Goal: Task Accomplishment & Management: Complete application form

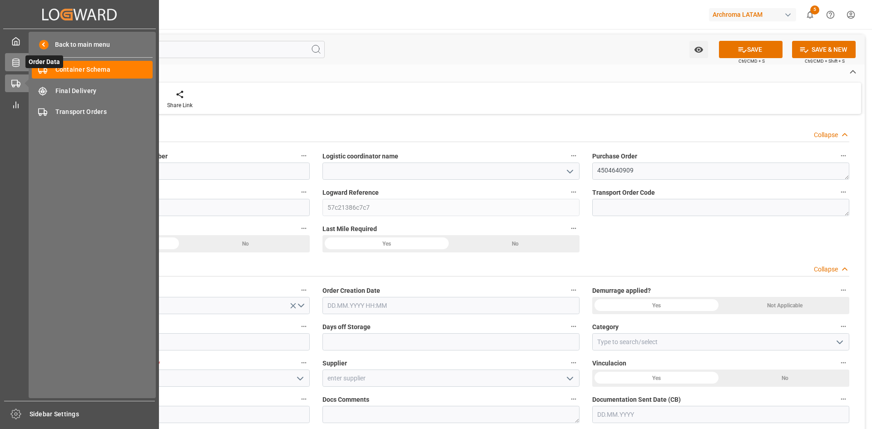
click at [11, 63] on icon at bounding box center [15, 62] width 9 height 9
click at [14, 68] on div "Order Data Order Data" at bounding box center [79, 62] width 149 height 18
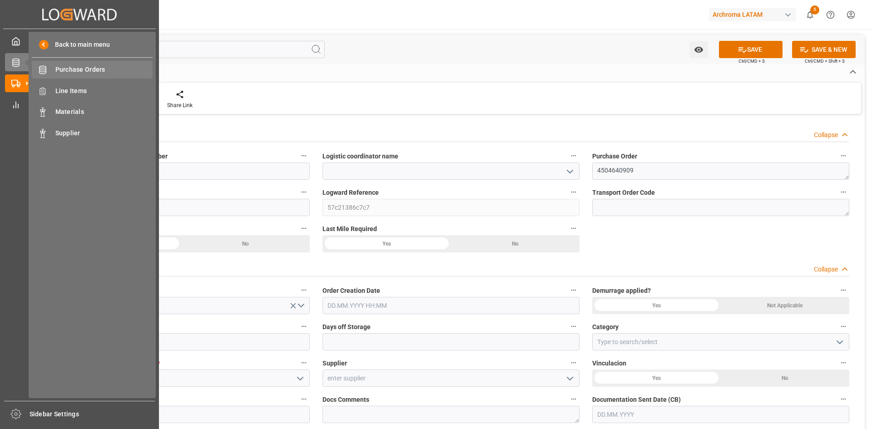
click at [79, 69] on span "Purchase Orders" at bounding box center [104, 70] width 98 height 10
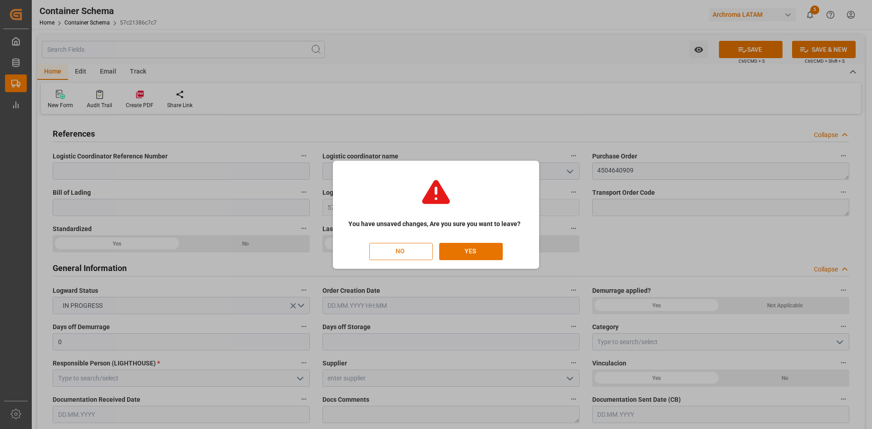
click at [413, 253] on button "NO" at bounding box center [401, 251] width 64 height 17
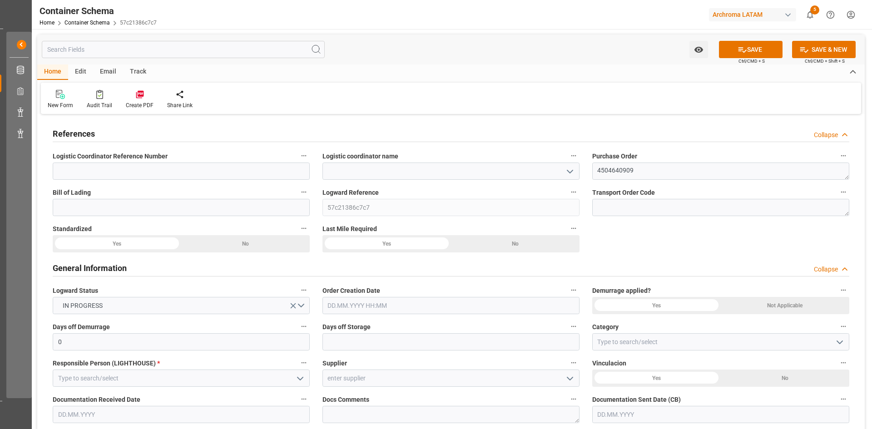
drag, startPoint x: 774, startPoint y: 51, endPoint x: 756, endPoint y: 61, distance: 20.6
click at [774, 51] on button "SAVE" at bounding box center [751, 49] width 64 height 17
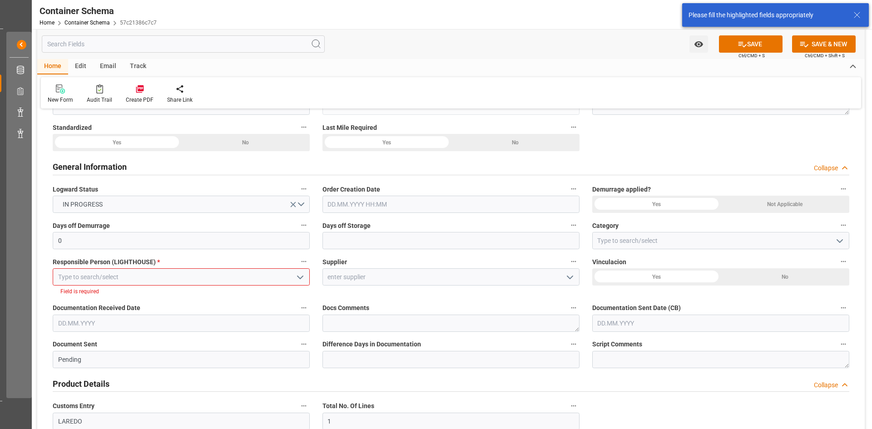
scroll to position [149, 0]
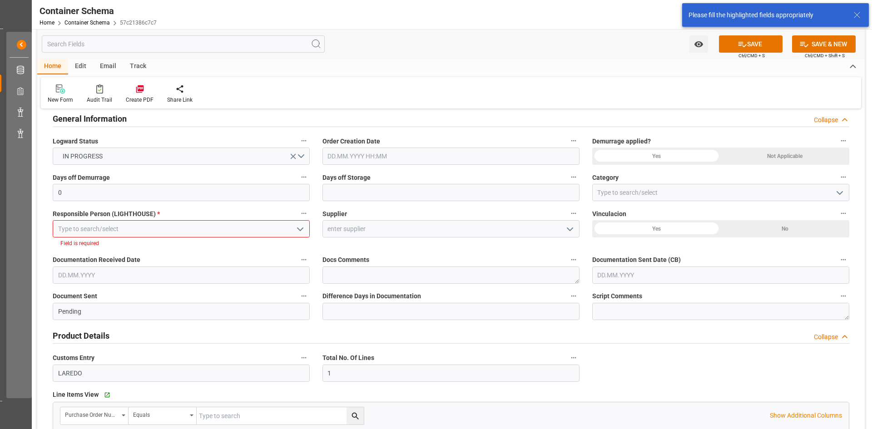
click at [164, 230] on input at bounding box center [181, 228] width 257 height 17
click at [296, 229] on icon "open menu" at bounding box center [300, 229] width 11 height 11
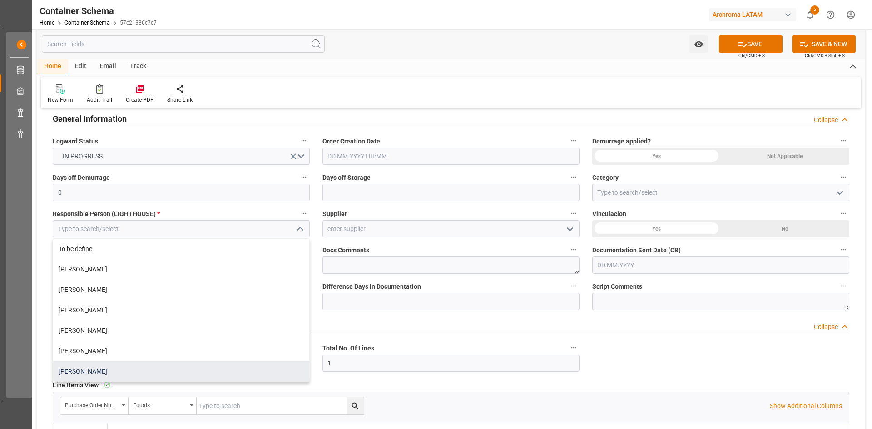
click at [99, 365] on div "[PERSON_NAME]" at bounding box center [181, 371] width 256 height 20
type input "[PERSON_NAME]"
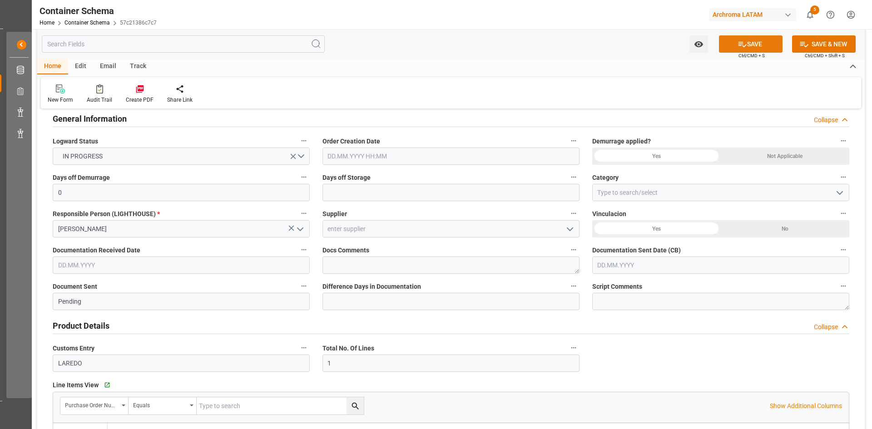
click at [769, 42] on button "SAVE" at bounding box center [751, 43] width 64 height 17
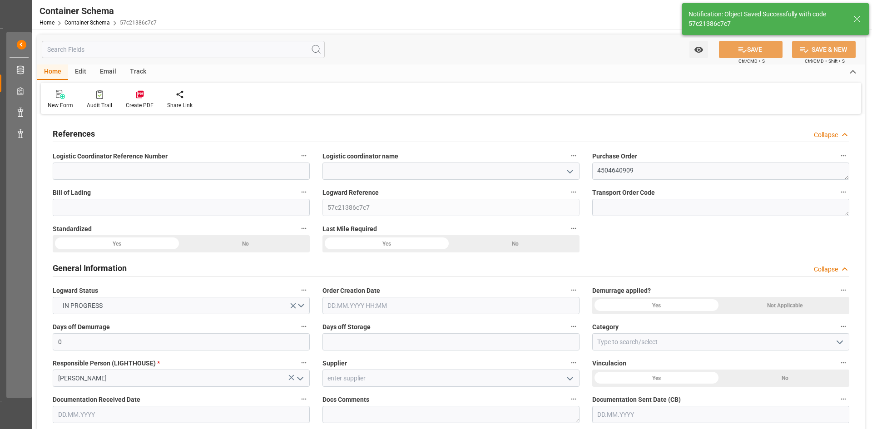
click at [571, 172] on polyline "open menu" at bounding box center [569, 171] width 5 height 3
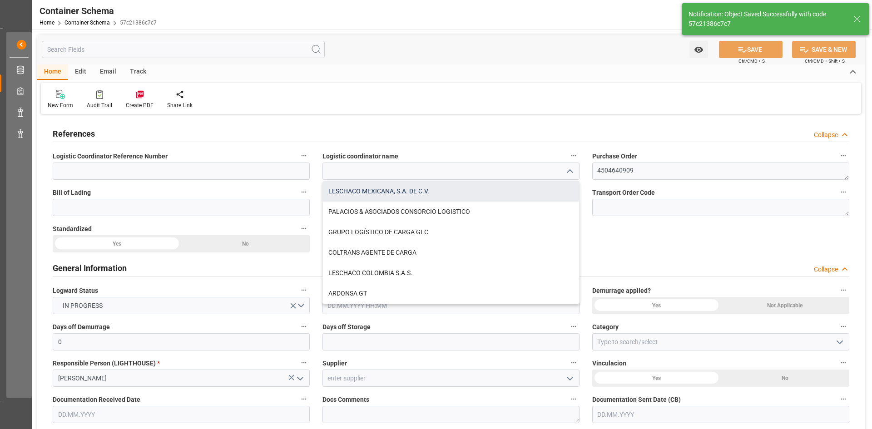
click at [419, 189] on div "LESCHACO MEXICANA, S.A. DE C.V." at bounding box center [451, 191] width 256 height 20
type input "LESCHACO MEXICANA, S.A. DE C.V."
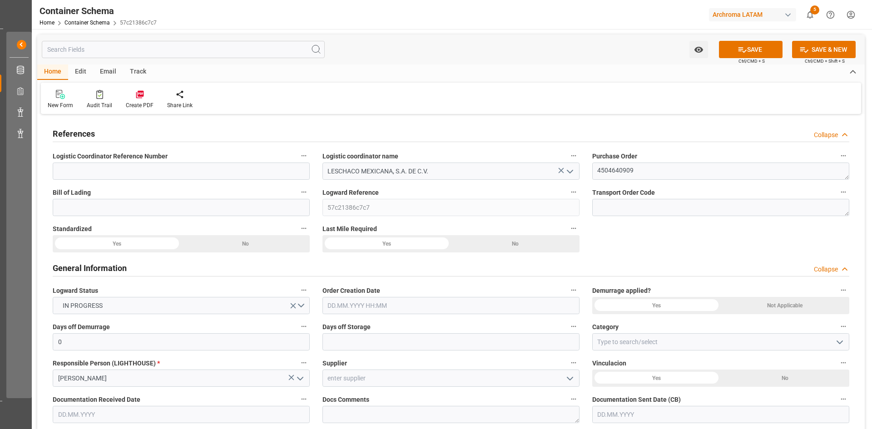
click at [381, 310] on input "text" at bounding box center [450, 305] width 257 height 17
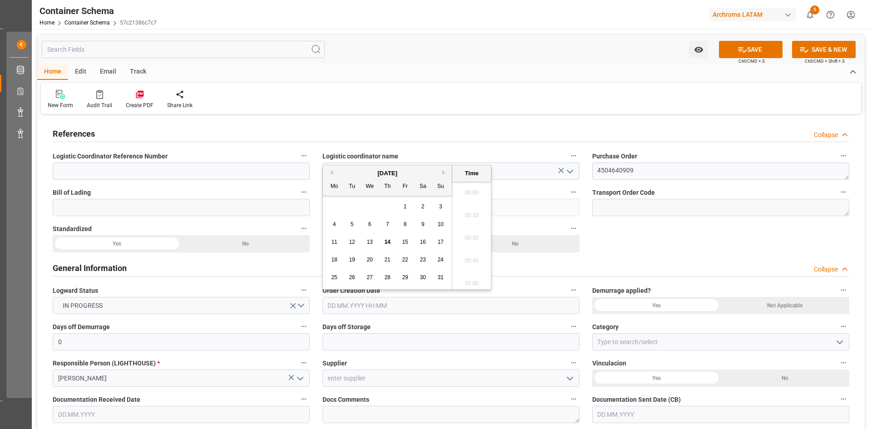
scroll to position [1728, 0]
click at [387, 239] on span "14" at bounding box center [387, 242] width 6 height 6
type input "[DATE] 00:00"
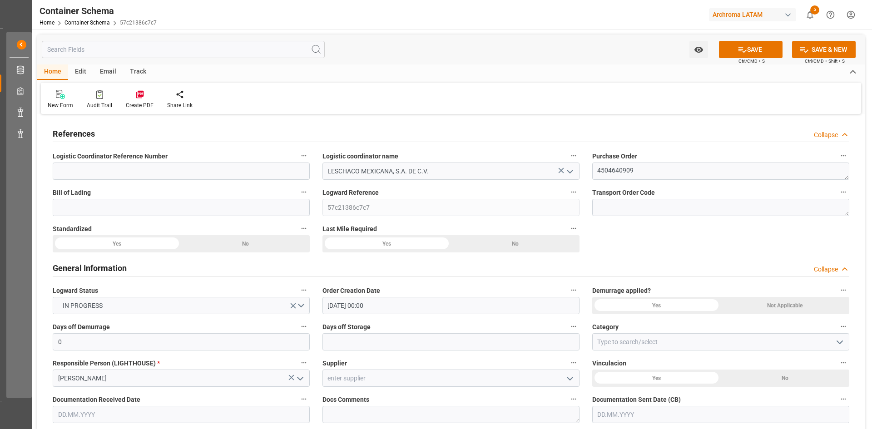
click at [310, 252] on div "Not Applicable" at bounding box center [245, 243] width 128 height 17
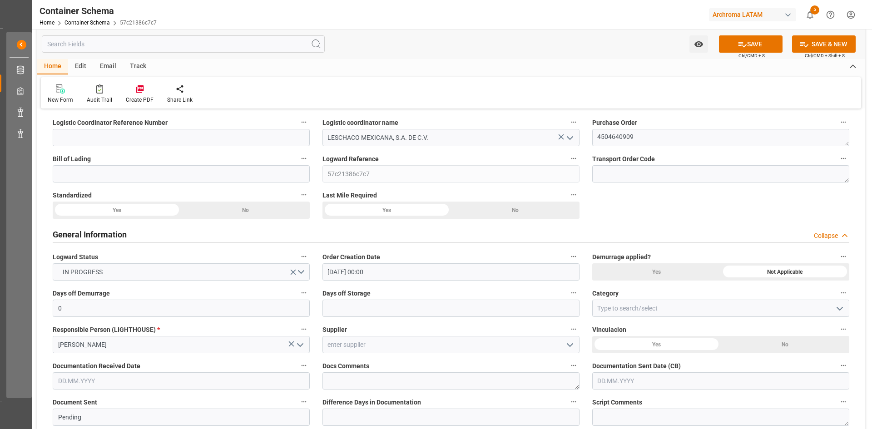
scroll to position [136, 0]
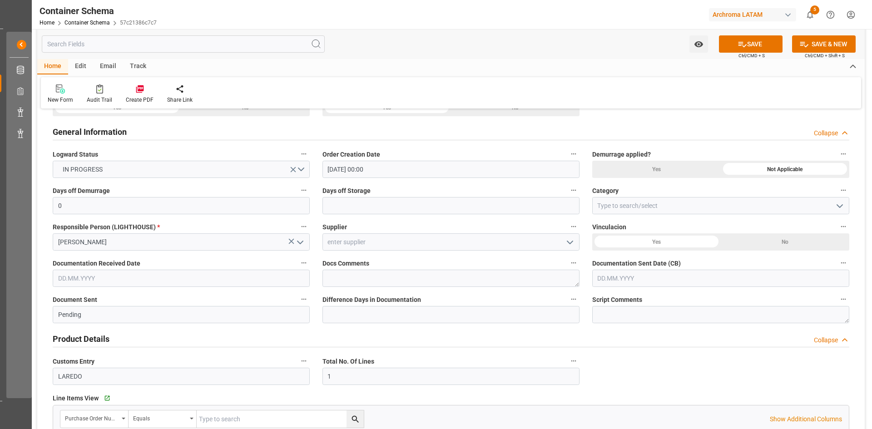
click at [310, 116] on div "No" at bounding box center [245, 107] width 128 height 17
click at [838, 204] on icon "open menu" at bounding box center [839, 206] width 11 height 11
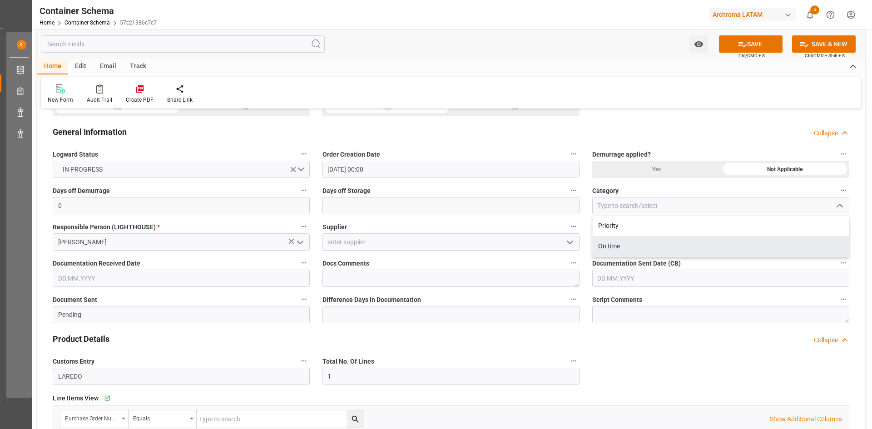
click at [623, 242] on div "On time" at bounding box center [720, 246] width 256 height 20
type input "On time"
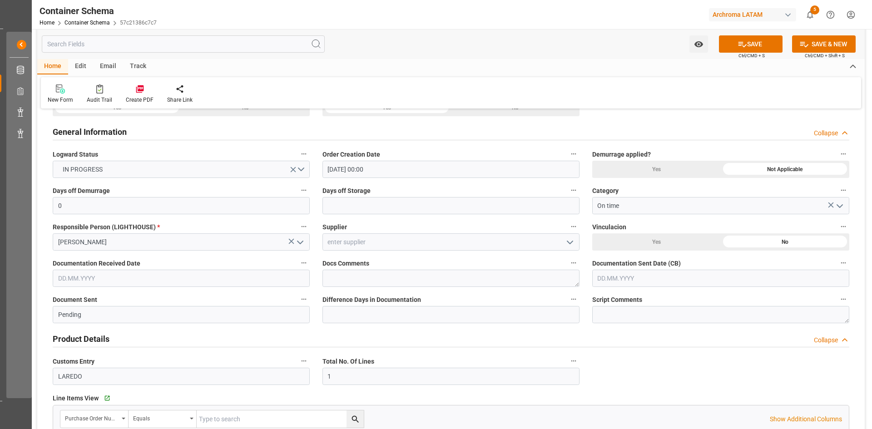
click at [572, 241] on icon "open menu" at bounding box center [569, 242] width 11 height 11
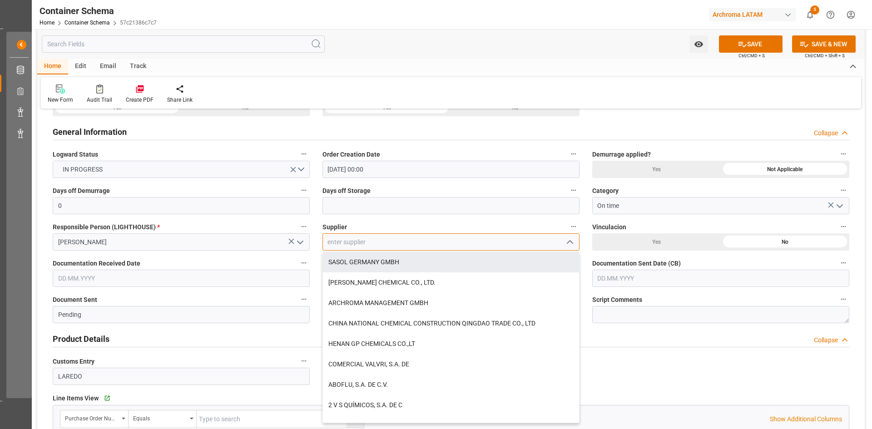
click at [378, 245] on input at bounding box center [450, 241] width 257 height 17
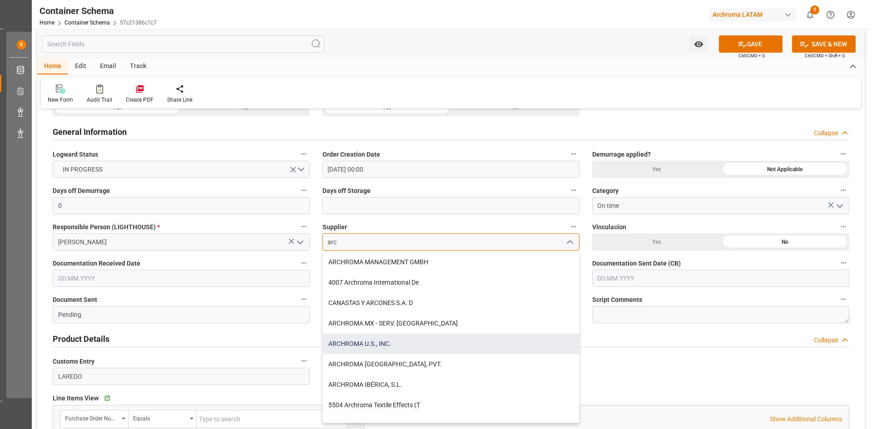
click at [391, 348] on div "ARCHROMA U.S., INC." at bounding box center [451, 344] width 256 height 20
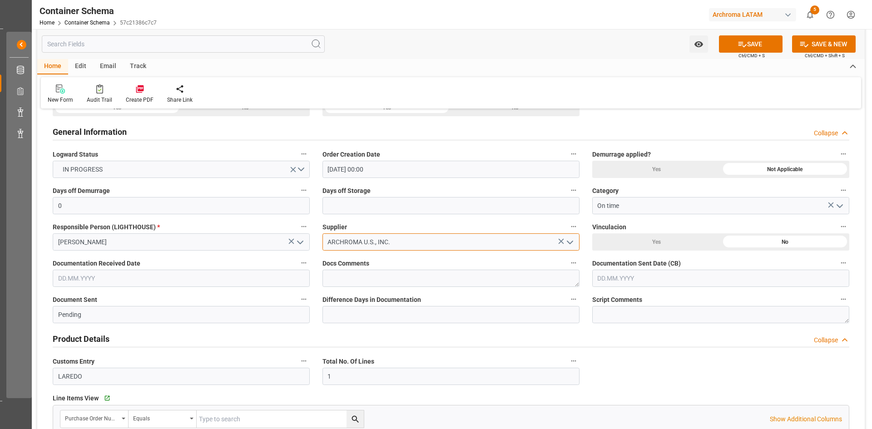
type input "ARCHROMA U.S., INC."
click at [211, 276] on input "text" at bounding box center [181, 278] width 257 height 17
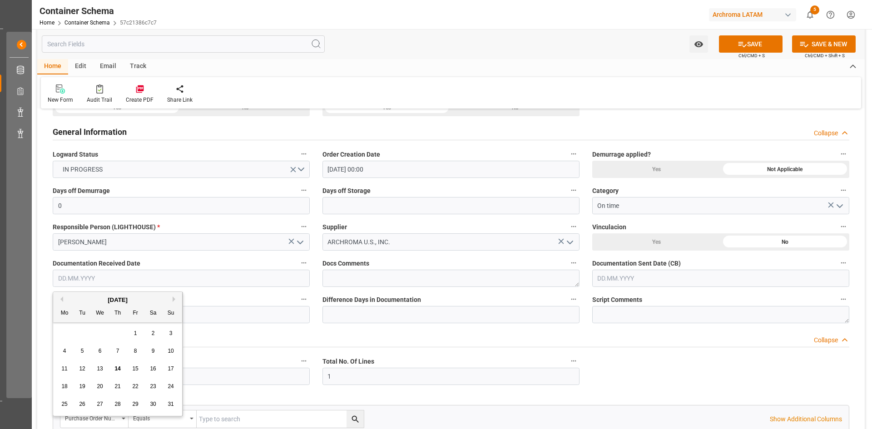
click at [83, 333] on div "28 29 30 31 1 2 3" at bounding box center [118, 334] width 124 height 18
click at [65, 369] on span "11" at bounding box center [64, 368] width 6 height 6
type input "[DATE]"
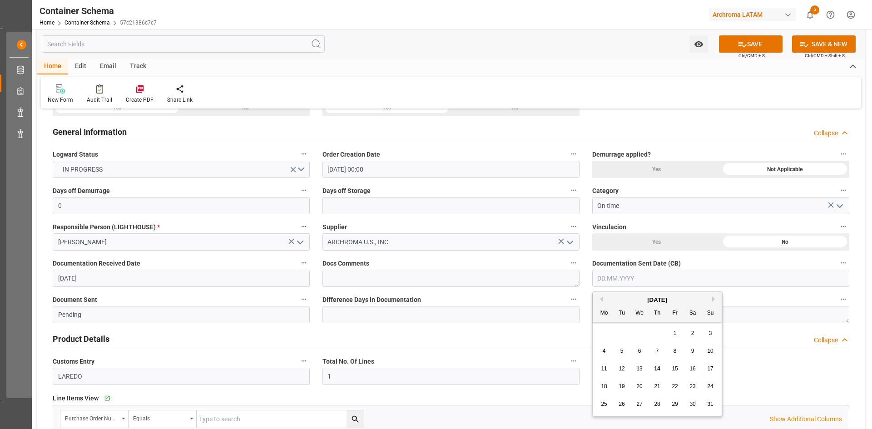
click at [641, 278] on input "text" at bounding box center [720, 278] width 257 height 17
drag, startPoint x: 615, startPoint y: 338, endPoint x: 637, endPoint y: 359, distance: 30.8
click at [615, 338] on div "28 29 30 31 1 2 3" at bounding box center [657, 334] width 124 height 18
click at [659, 373] on div "14" at bounding box center [656, 369] width 11 height 11
type input "[DATE]"
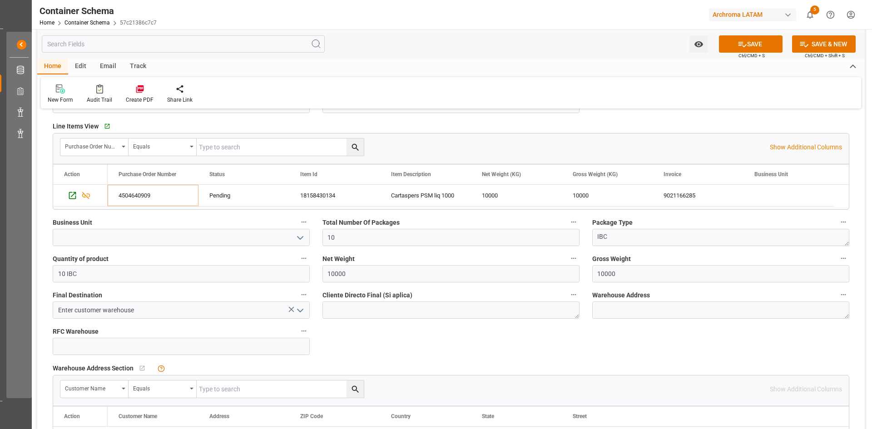
scroll to position [409, 0]
click at [305, 238] on icon "open menu" at bounding box center [300, 237] width 11 height 11
click at [135, 260] on div "PT" at bounding box center [181, 257] width 256 height 20
type input "PT"
click at [305, 310] on icon "open menu" at bounding box center [300, 310] width 11 height 11
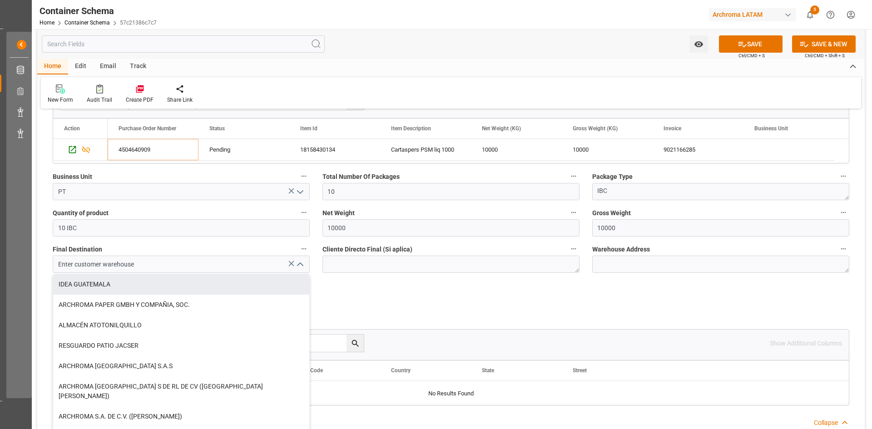
scroll to position [45, 0]
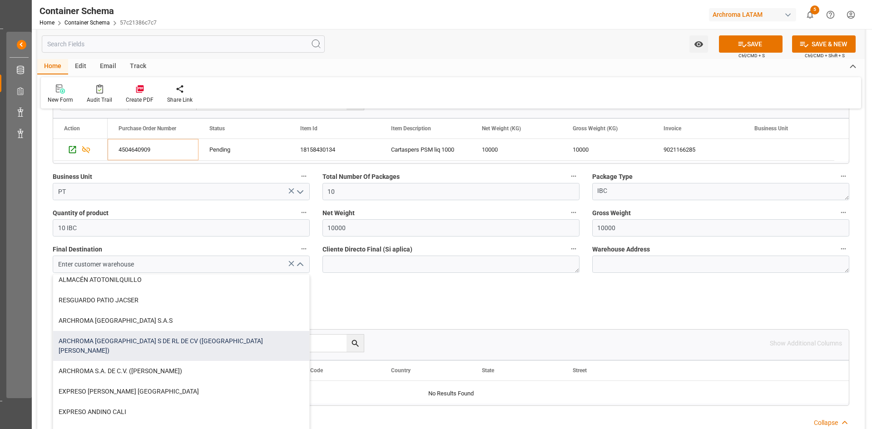
click at [204, 342] on div "ARCHROMA [GEOGRAPHIC_DATA] S DE RL DE CV ([GEOGRAPHIC_DATA][PERSON_NAME])" at bounding box center [181, 346] width 256 height 30
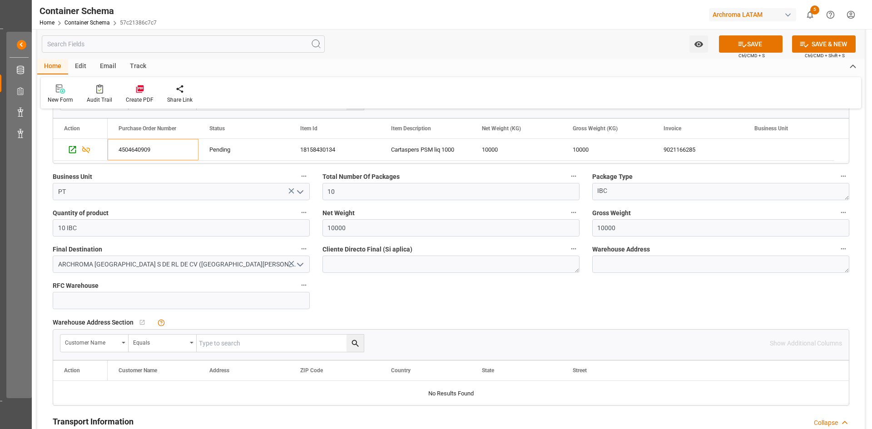
type input "ARCHROMA [GEOGRAPHIC_DATA] S DE RL DE CV ([GEOGRAPHIC_DATA][PERSON_NAME])"
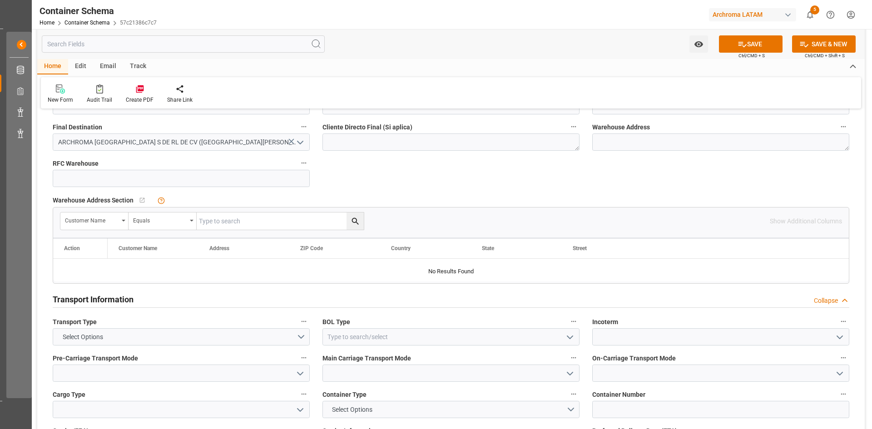
scroll to position [636, 0]
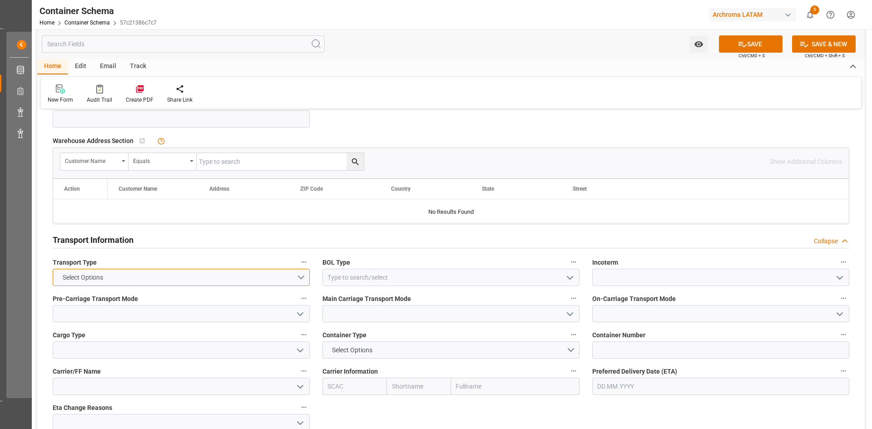
click at [301, 276] on button "Select Options" at bounding box center [181, 277] width 257 height 17
click at [95, 314] on div "OVERLAND" at bounding box center [181, 317] width 256 height 19
click at [572, 278] on icon "open menu" at bounding box center [569, 277] width 11 height 11
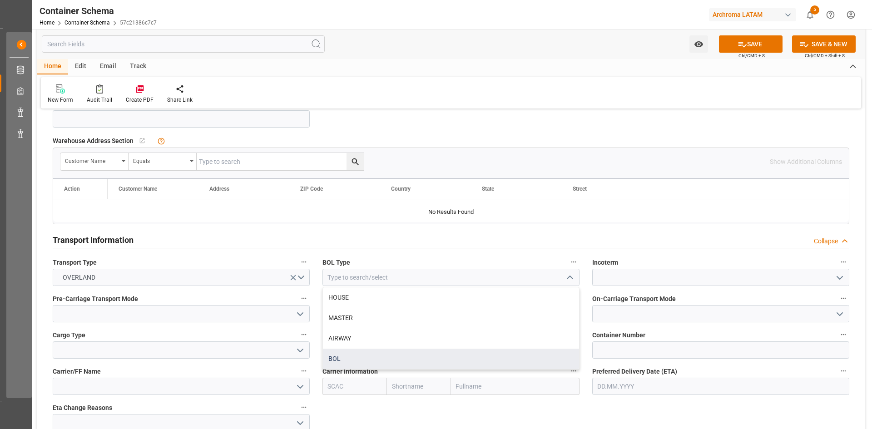
click at [366, 353] on div "BOL" at bounding box center [451, 359] width 256 height 20
type input "BOL"
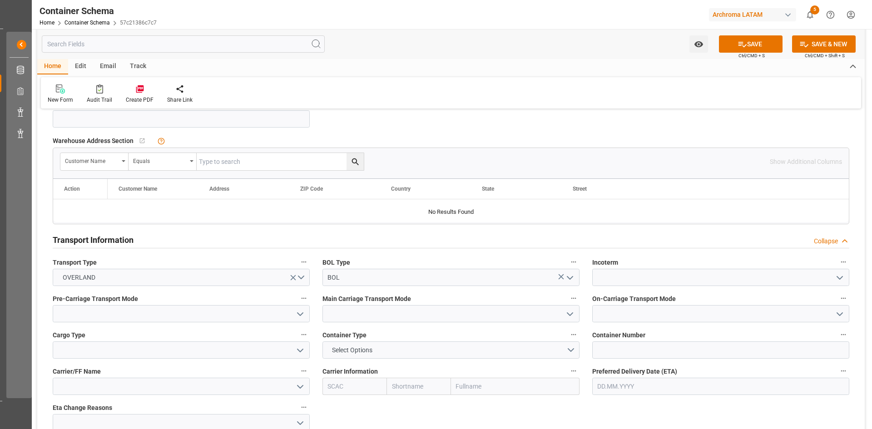
click at [837, 276] on icon "open menu" at bounding box center [839, 277] width 11 height 11
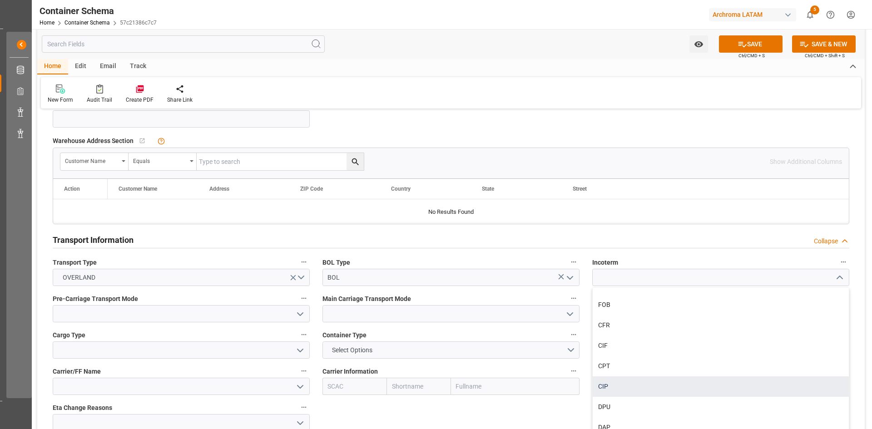
scroll to position [681, 0]
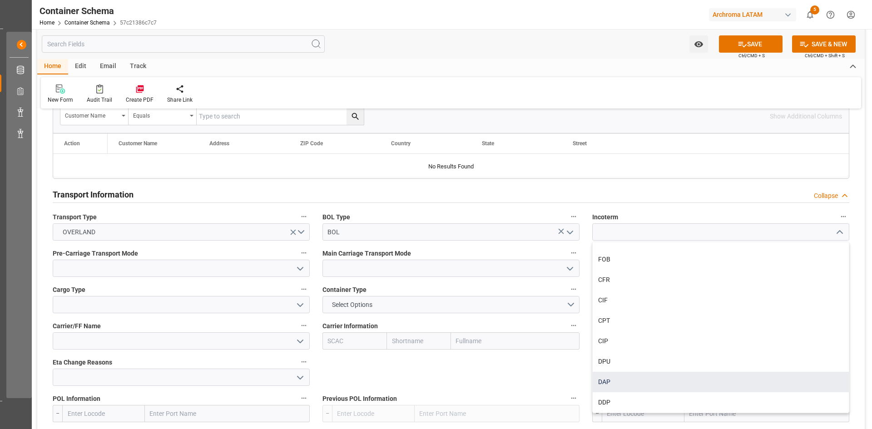
click at [623, 384] on div "DAP" at bounding box center [720, 382] width 256 height 20
type input "DAP"
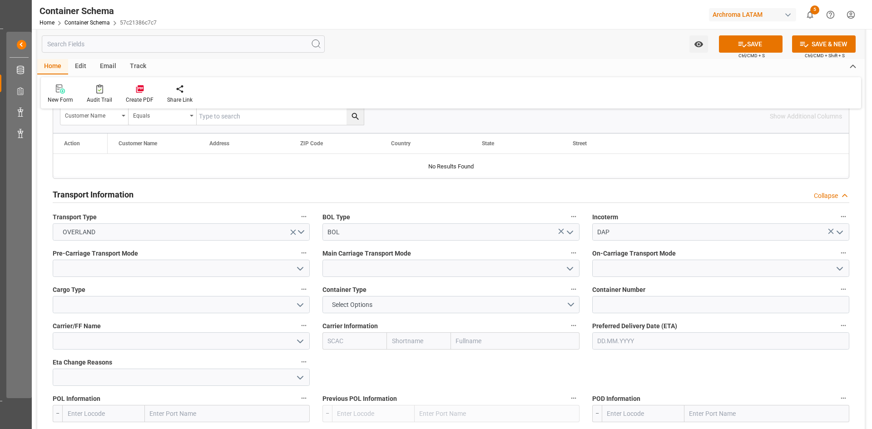
click at [302, 268] on polyline "open menu" at bounding box center [299, 268] width 5 height 3
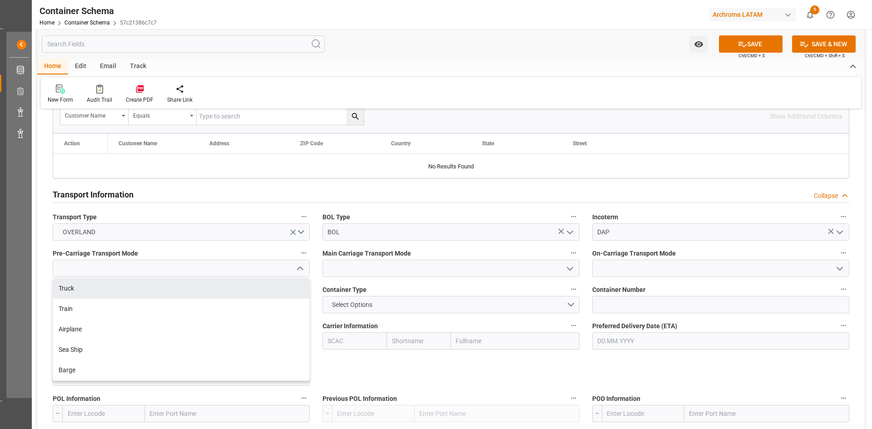
drag, startPoint x: 189, startPoint y: 289, endPoint x: 209, endPoint y: 289, distance: 19.5
click at [189, 289] on div "Truck" at bounding box center [181, 288] width 256 height 20
type input "Truck"
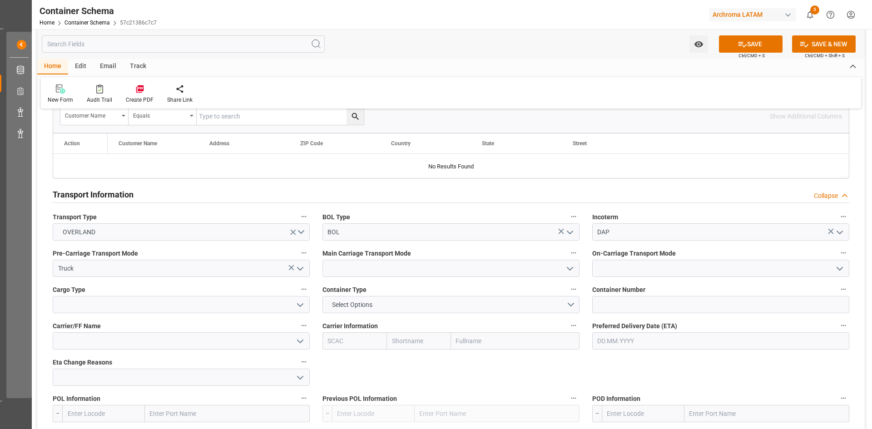
click at [568, 268] on polyline "open menu" at bounding box center [569, 268] width 5 height 3
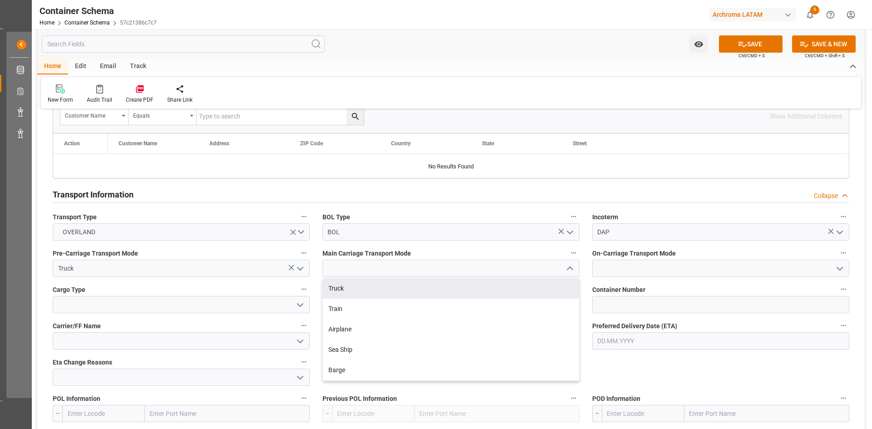
drag, startPoint x: 427, startPoint y: 288, endPoint x: 432, endPoint y: 288, distance: 5.4
click at [427, 288] on div "Truck" at bounding box center [451, 288] width 256 height 20
type input "Truck"
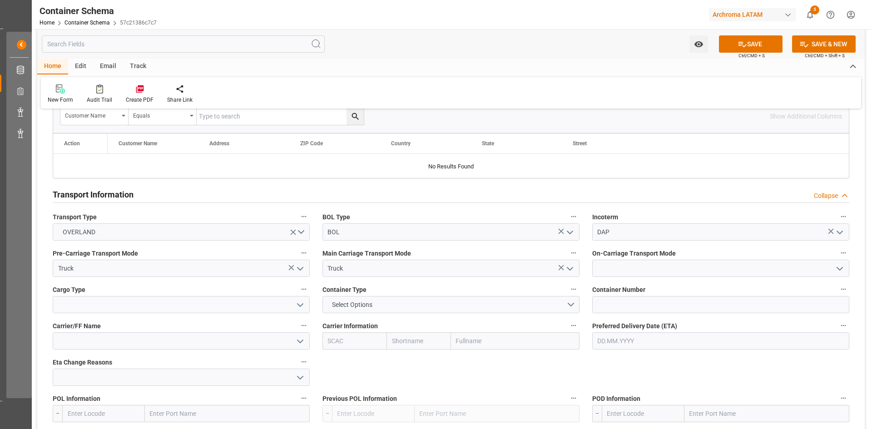
click at [838, 265] on icon "open menu" at bounding box center [839, 268] width 11 height 11
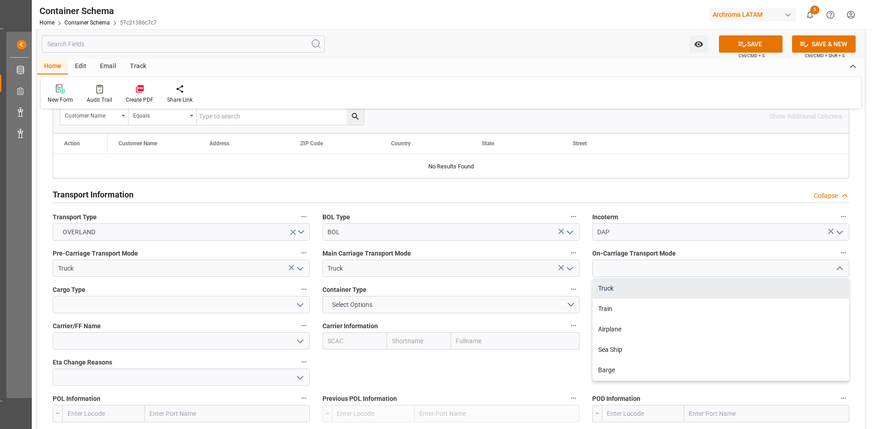
click at [655, 290] on div "Truck" at bounding box center [720, 288] width 256 height 20
type input "Truck"
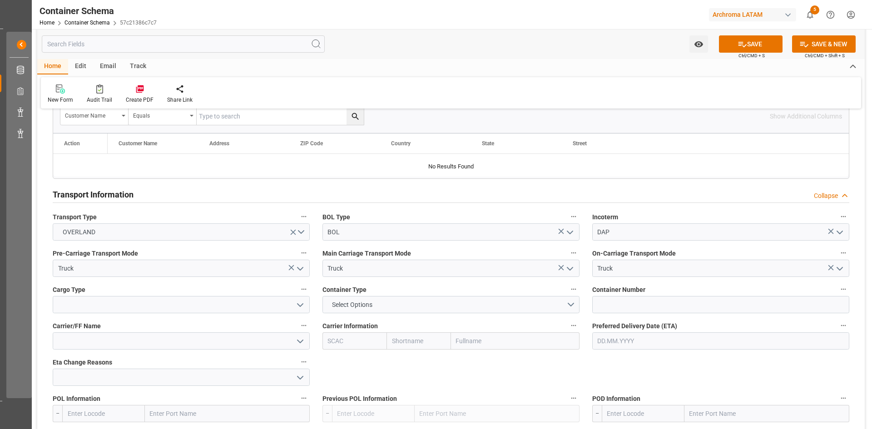
click at [303, 308] on icon "open menu" at bounding box center [300, 305] width 11 height 11
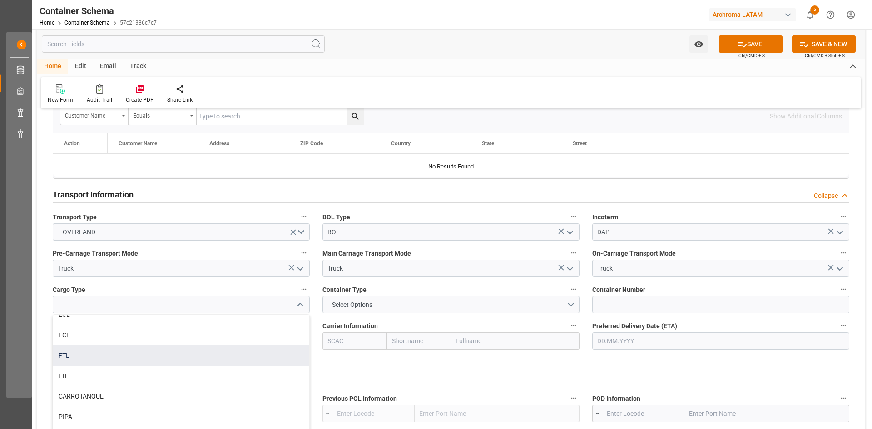
scroll to position [13, 0]
click at [83, 355] on div "FTL" at bounding box center [181, 352] width 256 height 20
type input "FTL"
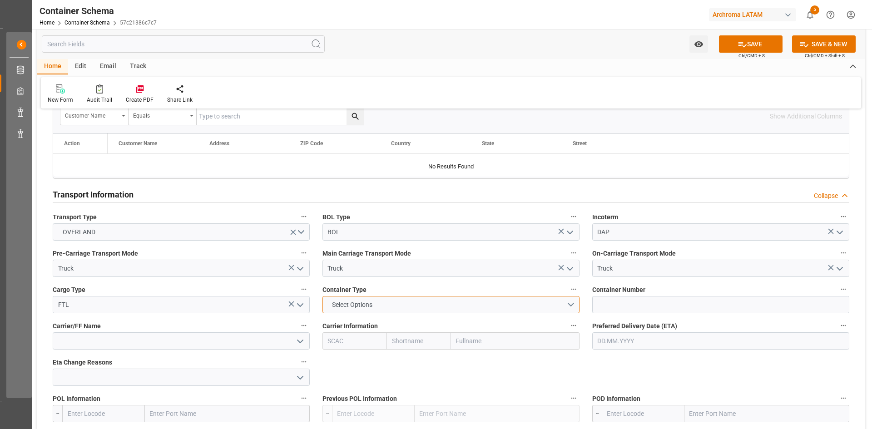
click at [567, 305] on button "Select Options" at bounding box center [450, 304] width 257 height 17
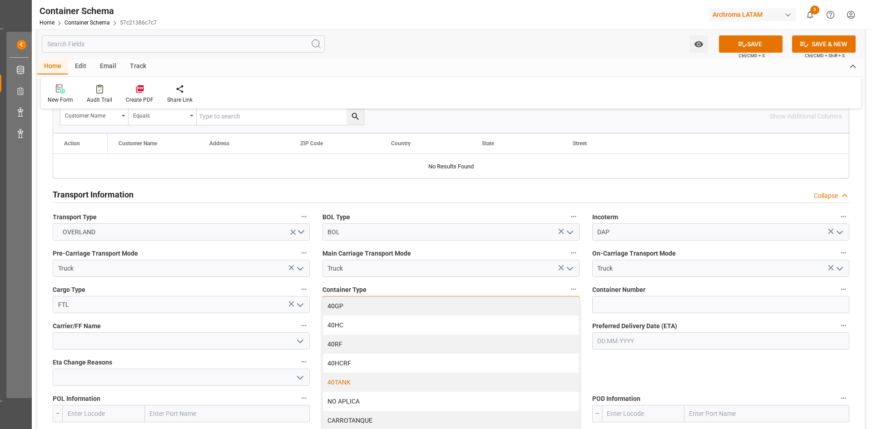
scroll to position [726, 0]
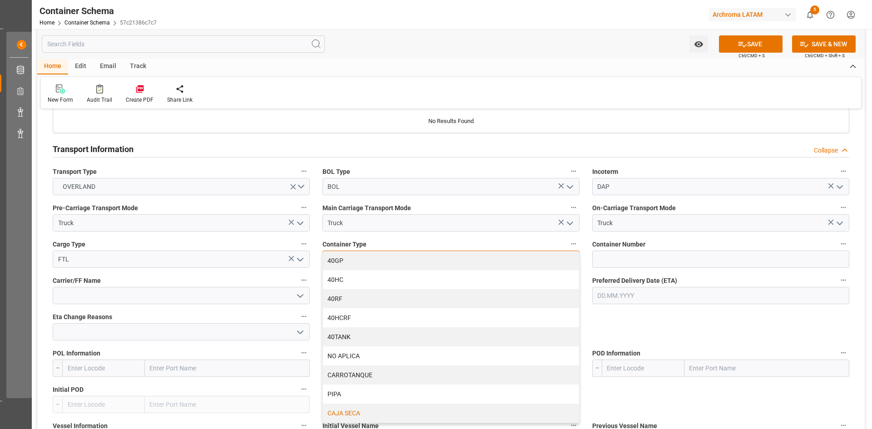
click at [370, 410] on div "CAJA SECA" at bounding box center [451, 413] width 256 height 19
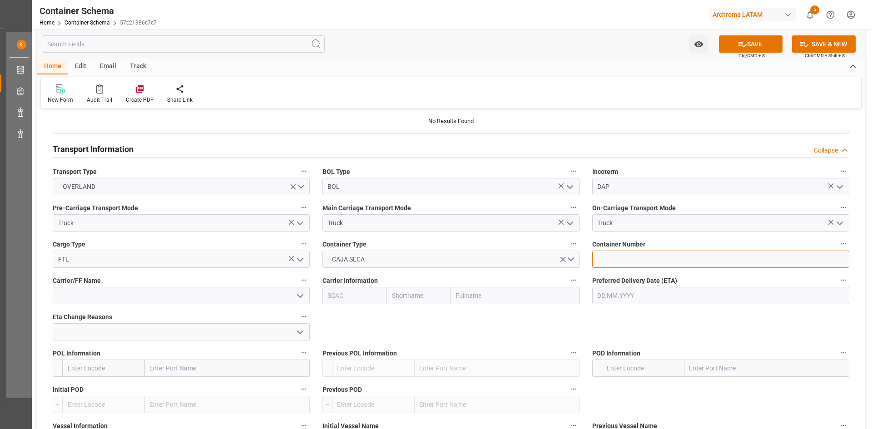
click at [655, 261] on input at bounding box center [720, 259] width 257 height 17
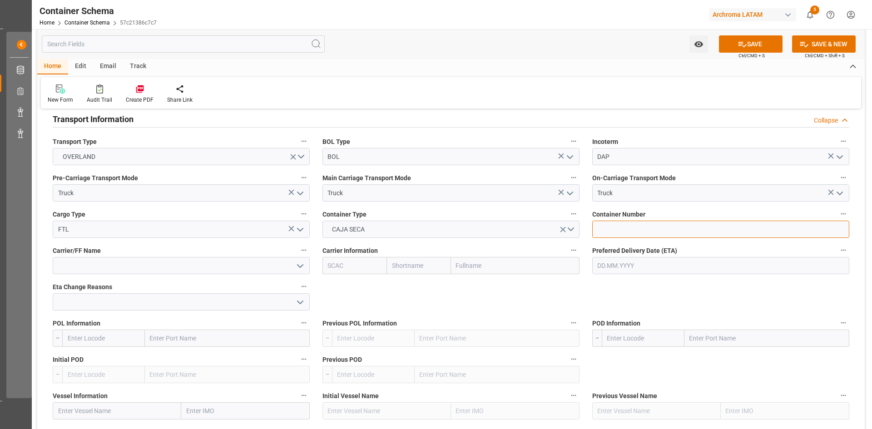
scroll to position [772, 0]
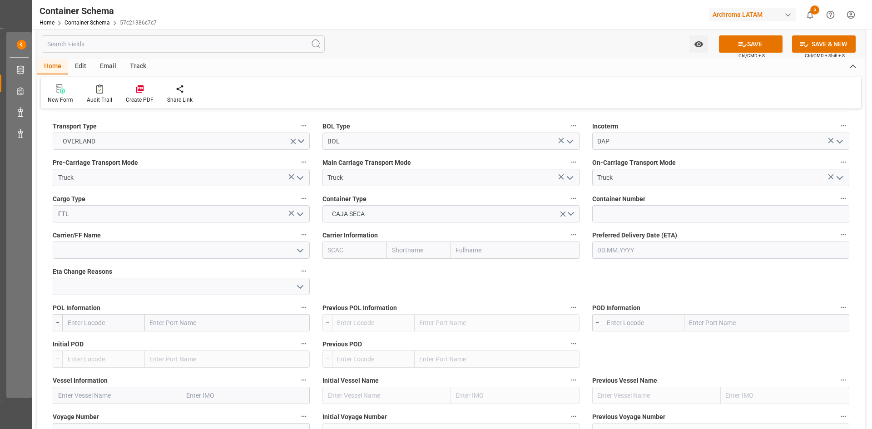
click at [236, 325] on input "text" at bounding box center [227, 322] width 165 height 17
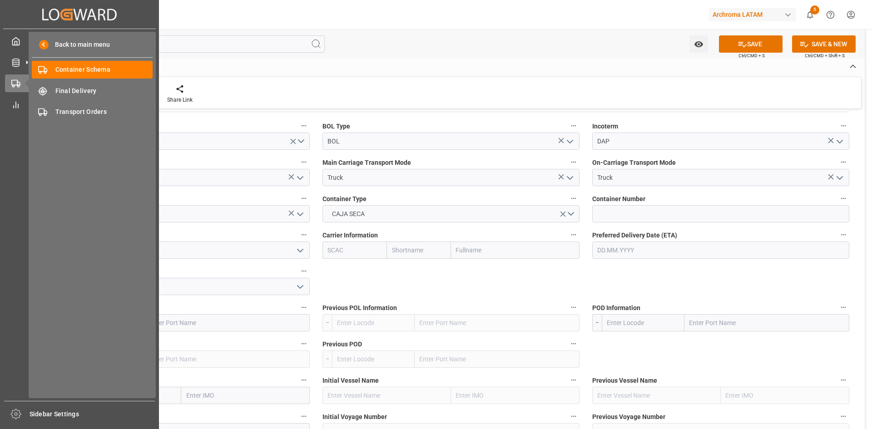
scroll to position [0, 0]
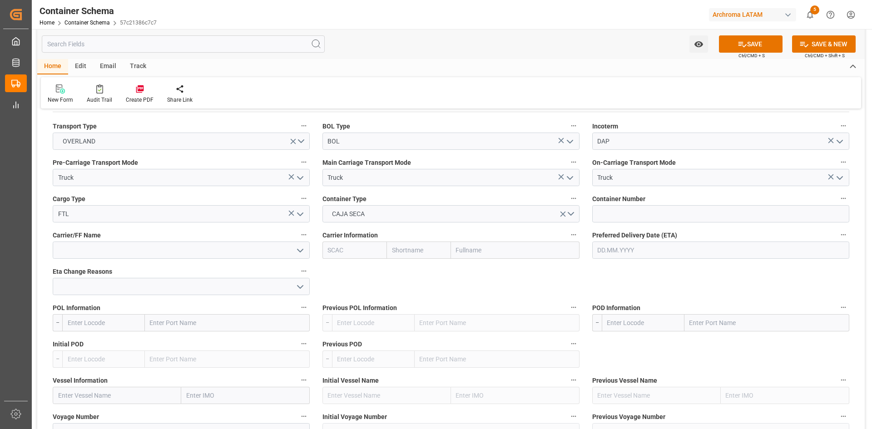
click at [181, 324] on input "text" at bounding box center [227, 322] width 165 height 17
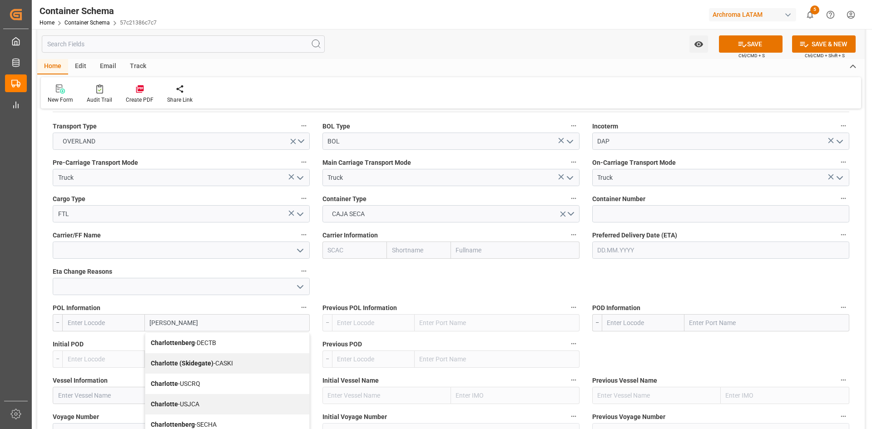
type input "cHARLOTTE"
click at [210, 384] on div "Charlotte - USCRQ" at bounding box center [227, 384] width 164 height 20
type input "USCRQ"
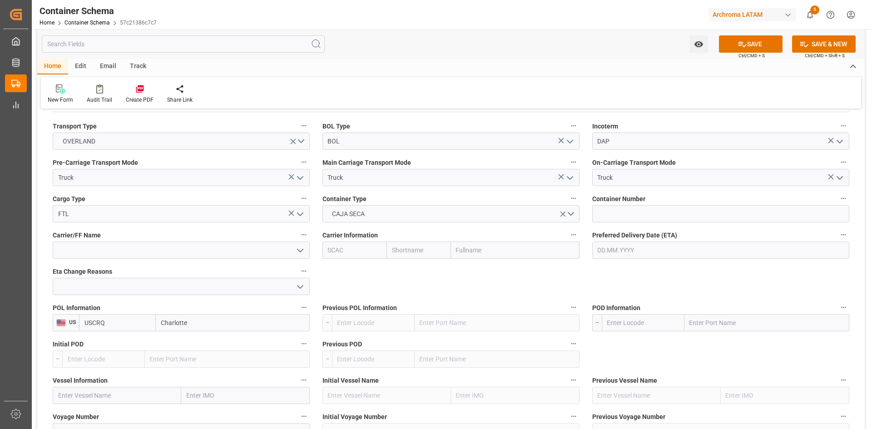
type input "Charlotte"
click at [705, 323] on input "text" at bounding box center [766, 322] width 165 height 17
type input "NUEVO LAREDO"
click at [729, 346] on b "Nuevo Laredo" at bounding box center [710, 342] width 40 height 7
type input "MXNLD"
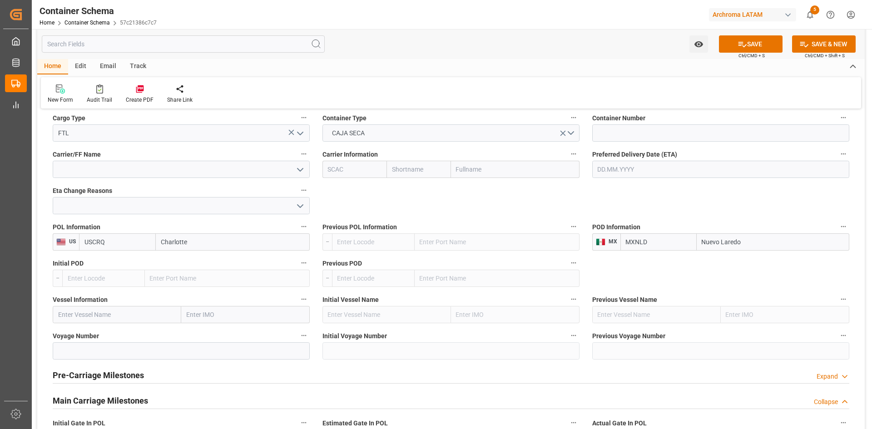
scroll to position [862, 0]
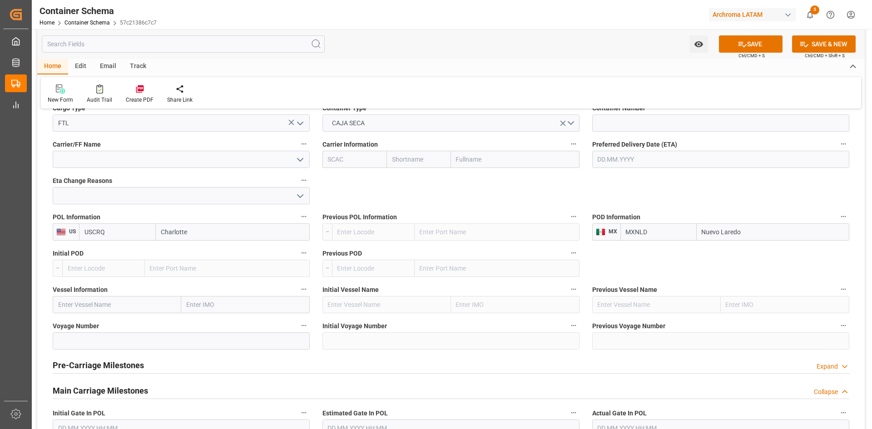
type input "Nuevo Laredo"
click at [104, 309] on input "text" at bounding box center [117, 304] width 128 height 17
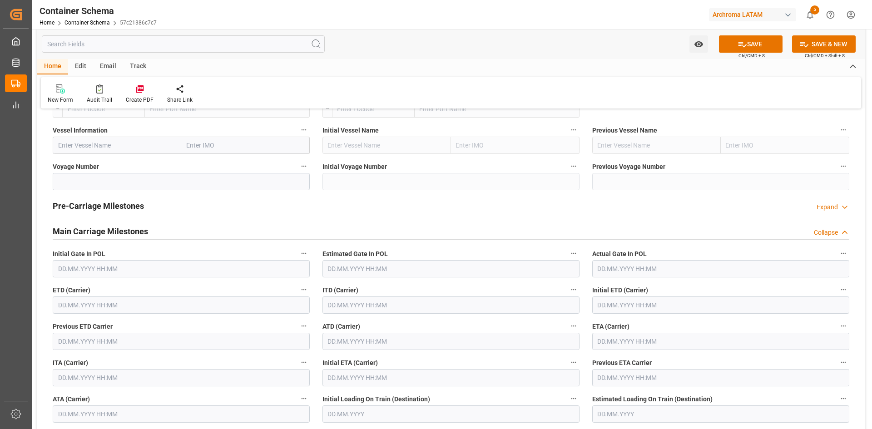
scroll to position [1044, 0]
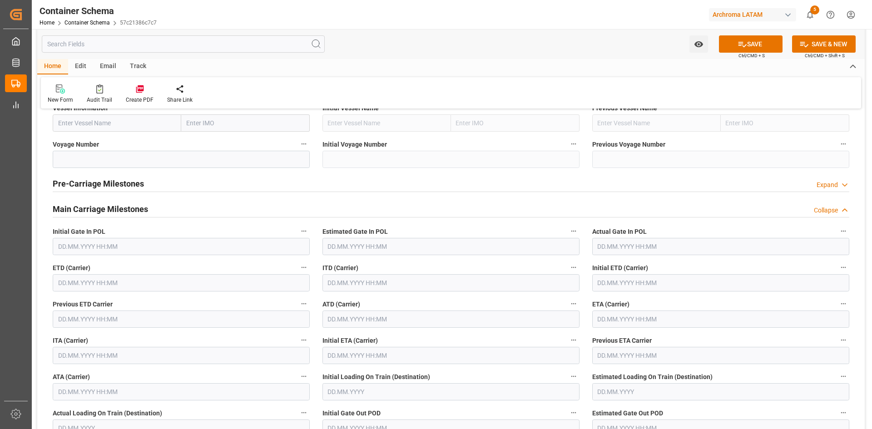
click at [110, 285] on input "text" at bounding box center [181, 282] width 257 height 17
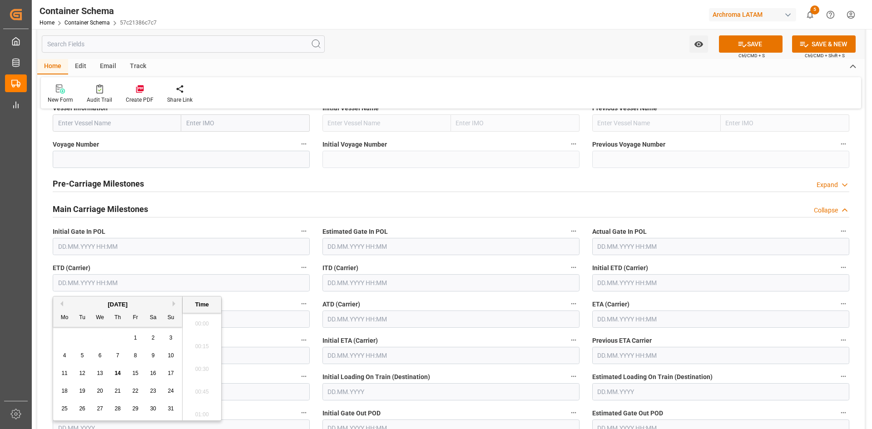
scroll to position [1728, 0]
click at [64, 374] on span "11" at bounding box center [64, 373] width 6 height 6
type input "[DATE] 00:00"
click at [64, 373] on span "11" at bounding box center [64, 373] width 6 height 6
click at [645, 317] on input "text" at bounding box center [720, 318] width 257 height 17
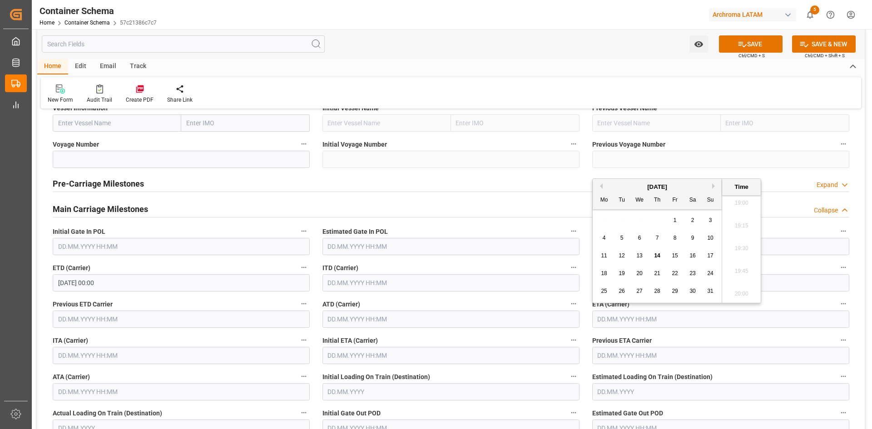
click at [642, 254] on span "13" at bounding box center [639, 255] width 6 height 6
type input "[DATE] 00:00"
click at [640, 255] on span "13" at bounding box center [639, 255] width 6 height 6
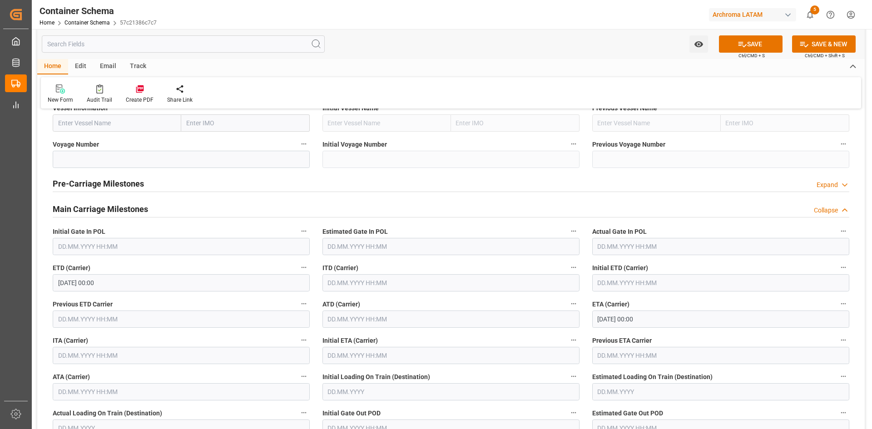
click at [533, 224] on div "Estimated Gate In POL" at bounding box center [451, 240] width 270 height 36
click at [383, 322] on input "text" at bounding box center [450, 318] width 257 height 17
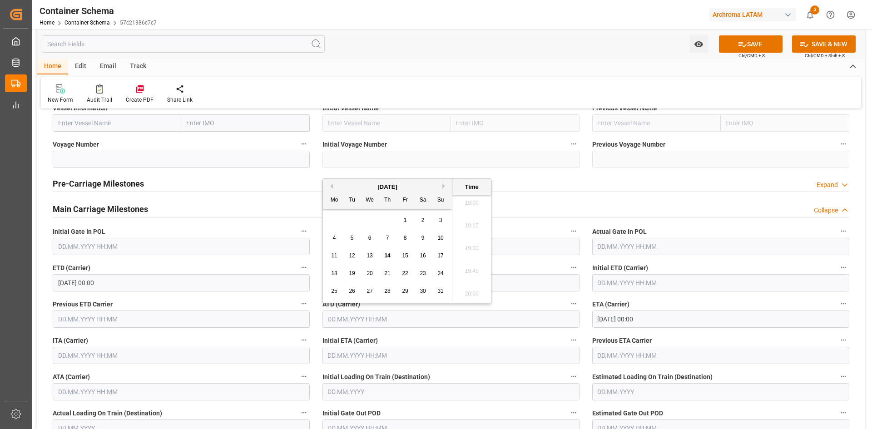
click at [332, 255] on span "11" at bounding box center [334, 255] width 6 height 6
type input "[DATE] 00:00"
click at [110, 397] on input "text" at bounding box center [181, 391] width 257 height 17
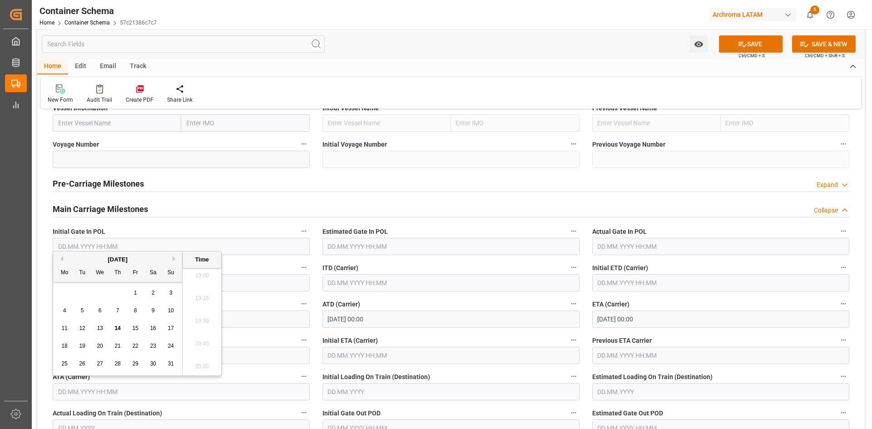
click at [118, 325] on span "14" at bounding box center [117, 328] width 6 height 6
click at [100, 327] on span "13" at bounding box center [100, 328] width 6 height 6
type input "[DATE] 00:00"
click at [742, 48] on icon at bounding box center [742, 44] width 10 height 10
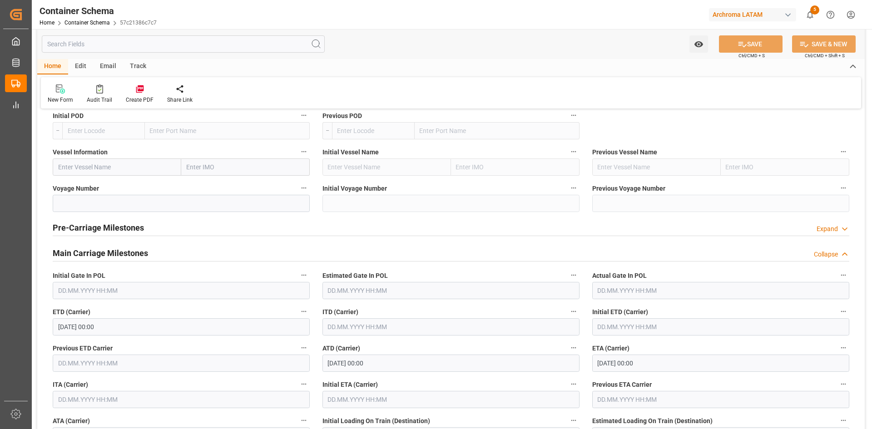
scroll to position [908, 0]
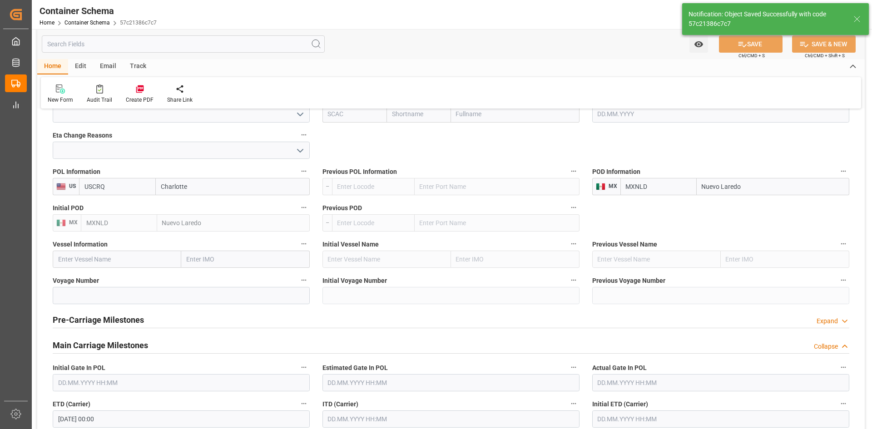
type input "Document Sent"
type input "MXNLD"
type input "Nuevo Laredo"
type input "[DATE] 00:00"
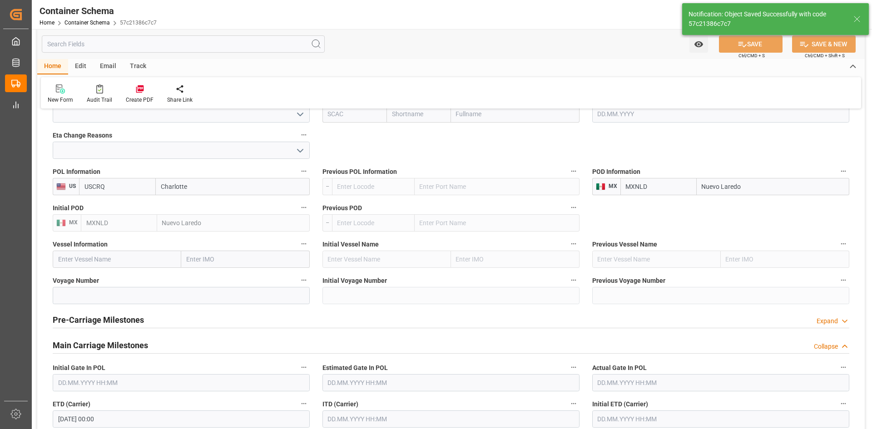
type input "[DATE] 00:00"
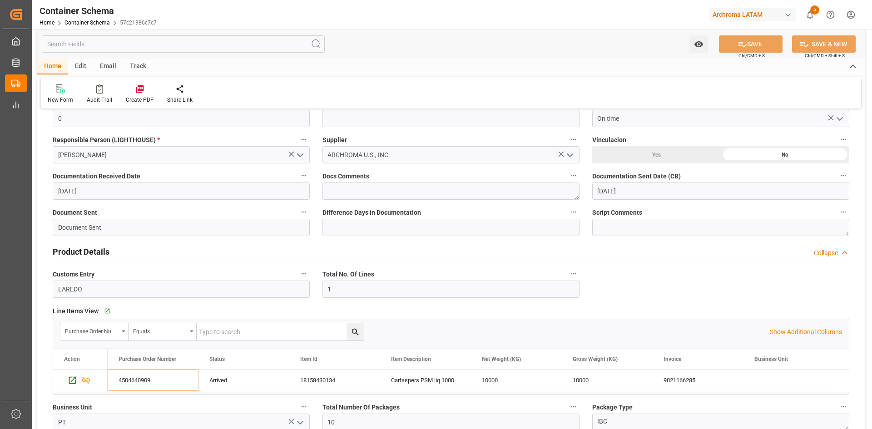
scroll to position [272, 0]
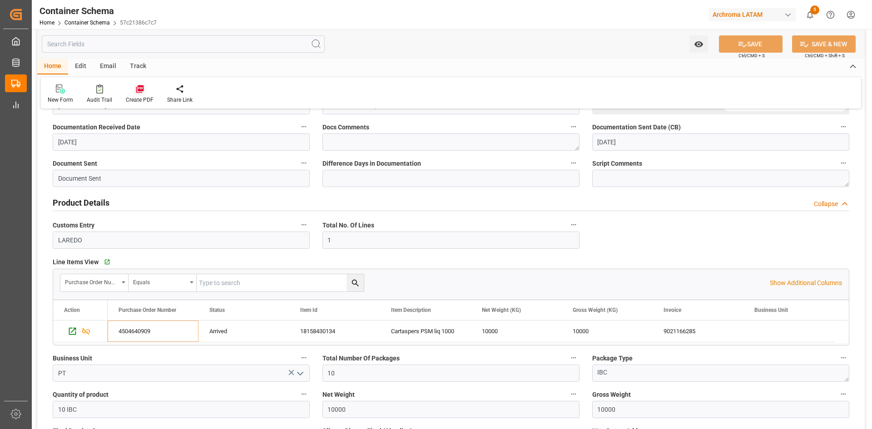
click at [138, 90] on icon at bounding box center [140, 89] width 8 height 8
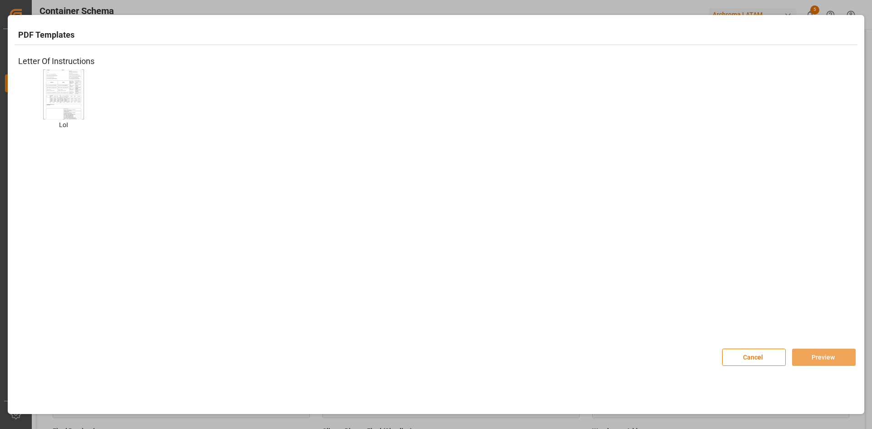
drag, startPoint x: 68, startPoint y: 108, endPoint x: 232, endPoint y: 158, distance: 172.0
click at [67, 108] on img at bounding box center [63, 94] width 36 height 51
click at [813, 361] on button "Preview" at bounding box center [824, 357] width 64 height 17
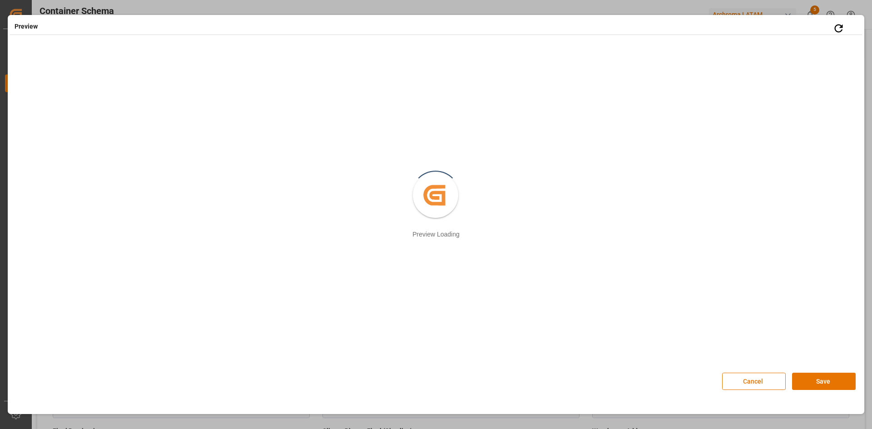
drag, startPoint x: 828, startPoint y: 380, endPoint x: 753, endPoint y: 367, distance: 75.6
click at [828, 380] on button "Save" at bounding box center [824, 381] width 64 height 17
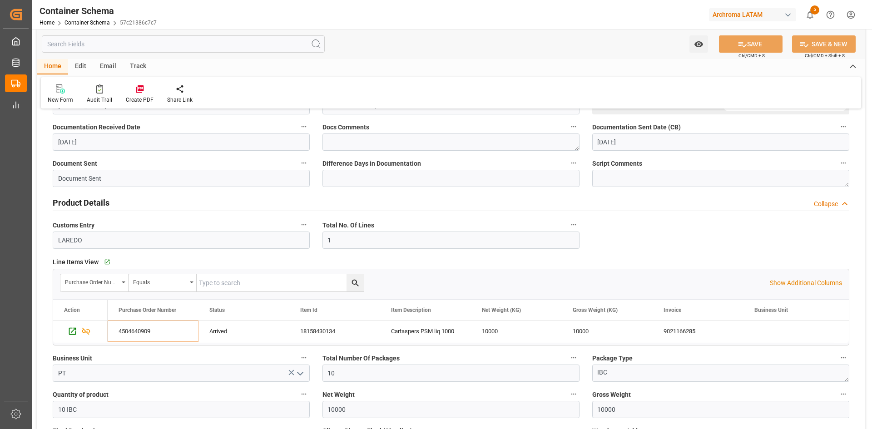
scroll to position [0, 0]
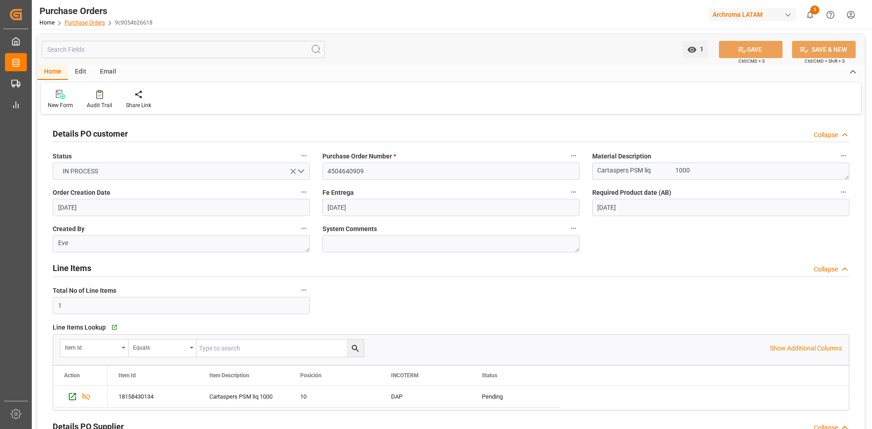
click at [87, 25] on link "Purchase Orders" at bounding box center [84, 23] width 40 height 6
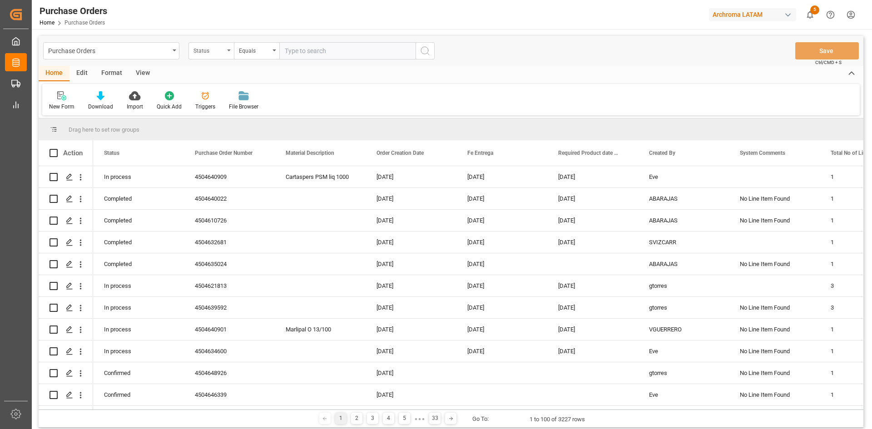
click at [221, 54] on div "Status" at bounding box center [208, 49] width 31 height 10
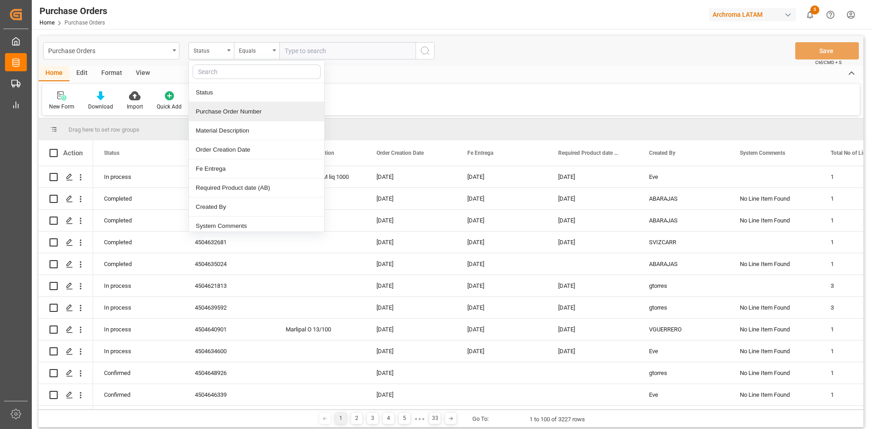
click at [232, 111] on div "Purchase Order Number" at bounding box center [256, 111] width 135 height 19
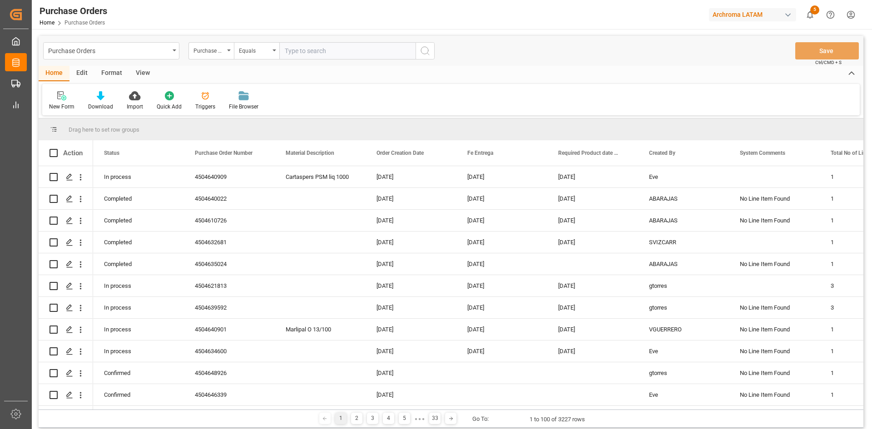
click at [298, 48] on input "text" at bounding box center [347, 50] width 136 height 17
paste input "4504634600"
type input "4504634600"
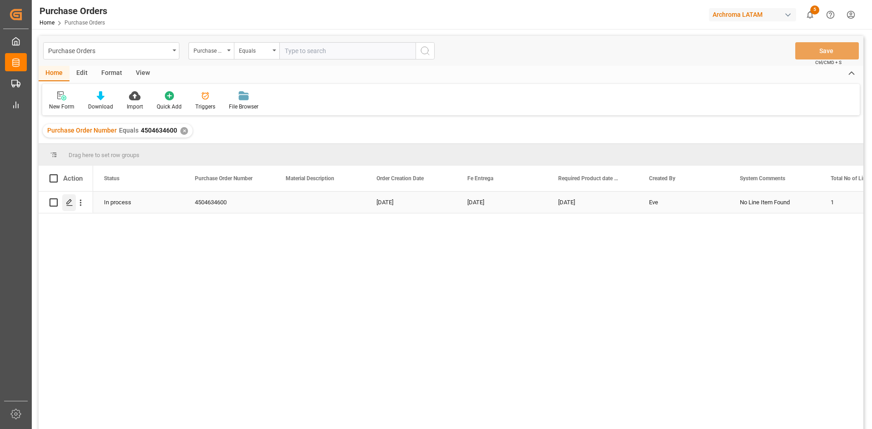
click at [70, 205] on icon "Press SPACE to select this row." at bounding box center [69, 202] width 7 height 7
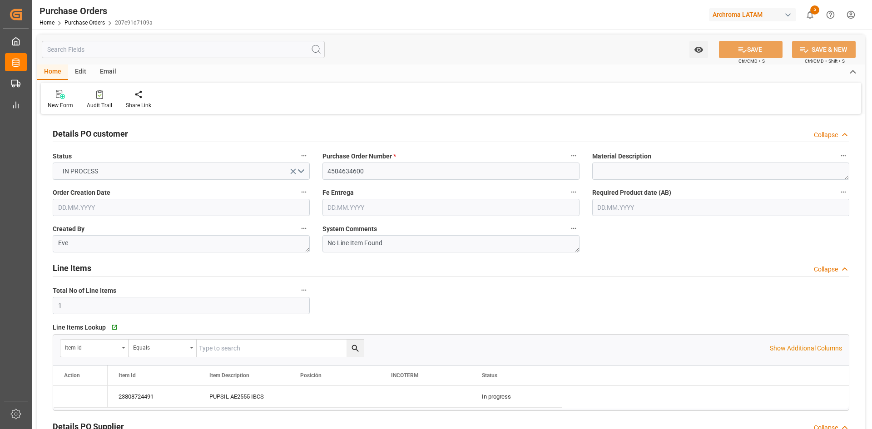
type input "23.06.2025"
type input "27.08.2025"
type input "[DATE]"
type input "29.07.2025"
type input "[DATE]"
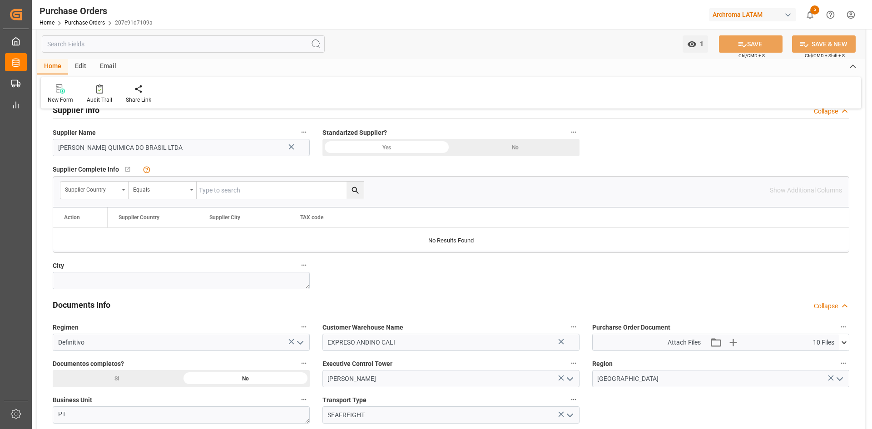
scroll to position [590, 0]
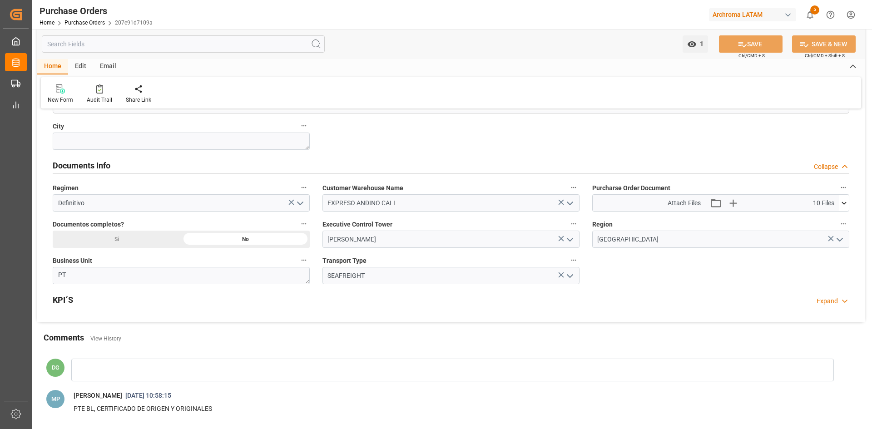
click at [841, 201] on icon at bounding box center [844, 203] width 10 height 10
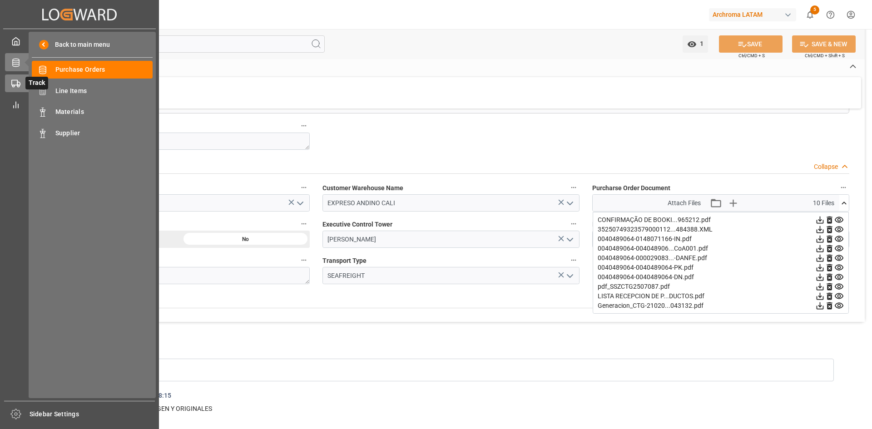
click at [20, 82] on div "Track Track" at bounding box center [79, 83] width 149 height 18
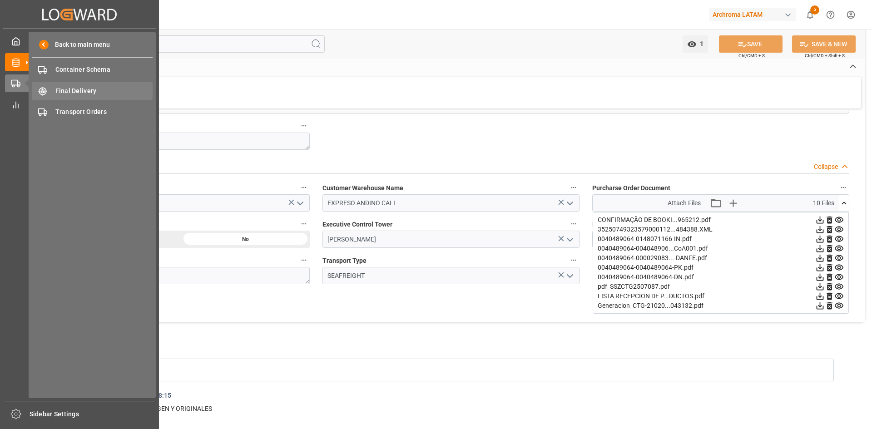
click at [103, 92] on span "Final Delivery" at bounding box center [104, 91] width 98 height 10
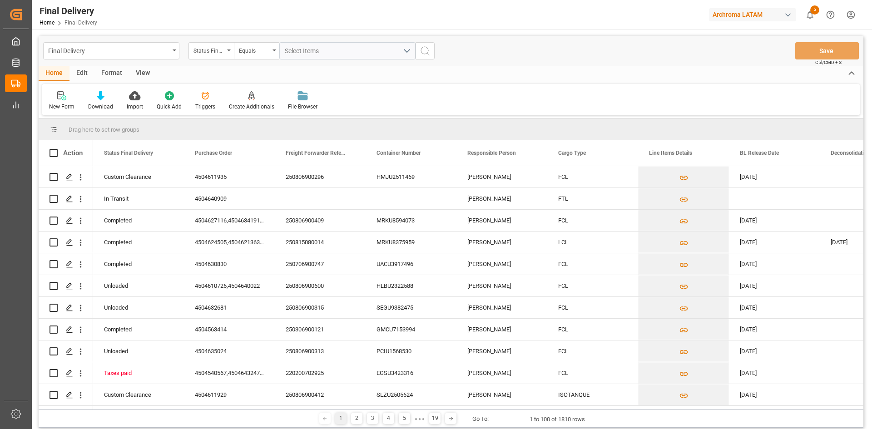
click at [224, 53] on div "Status Final Delivery" at bounding box center [210, 50] width 45 height 17
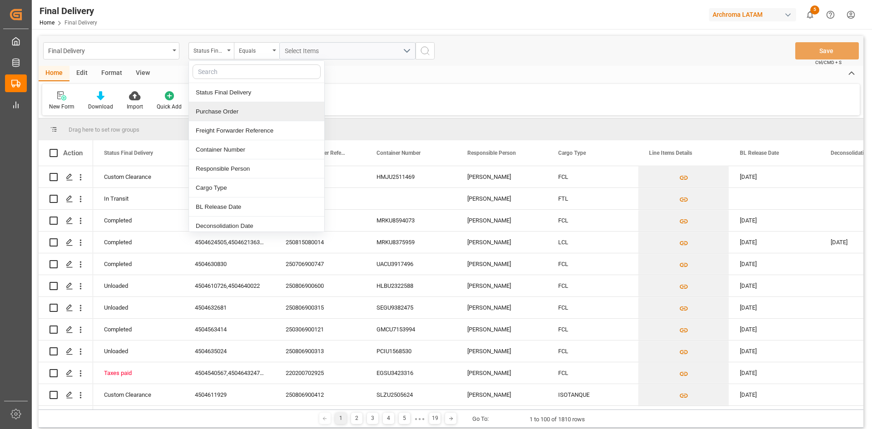
click at [241, 112] on div "Purchase Order" at bounding box center [256, 111] width 135 height 19
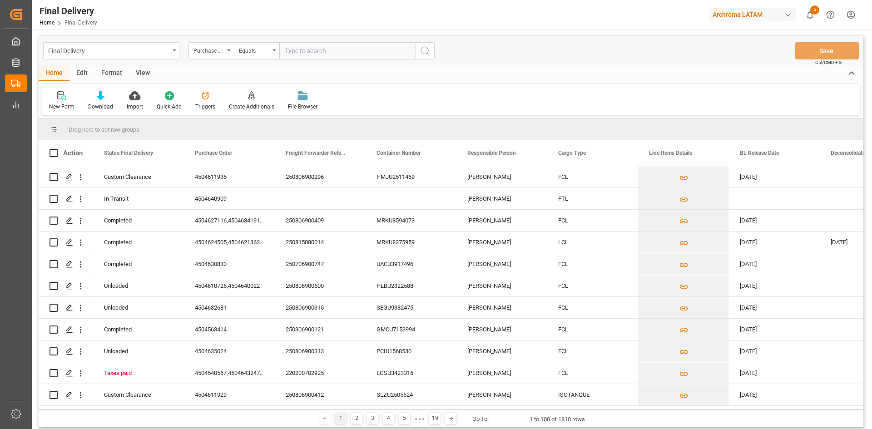
type input "4504634600"
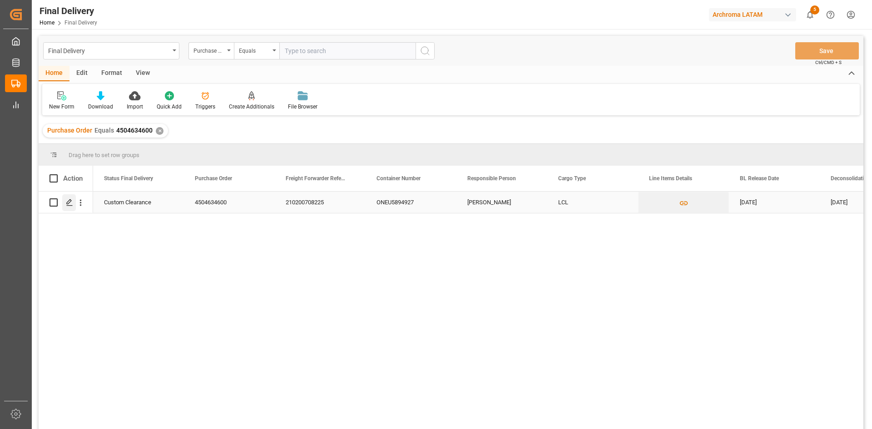
click at [71, 205] on icon "Press SPACE to select this row." at bounding box center [69, 202] width 7 height 7
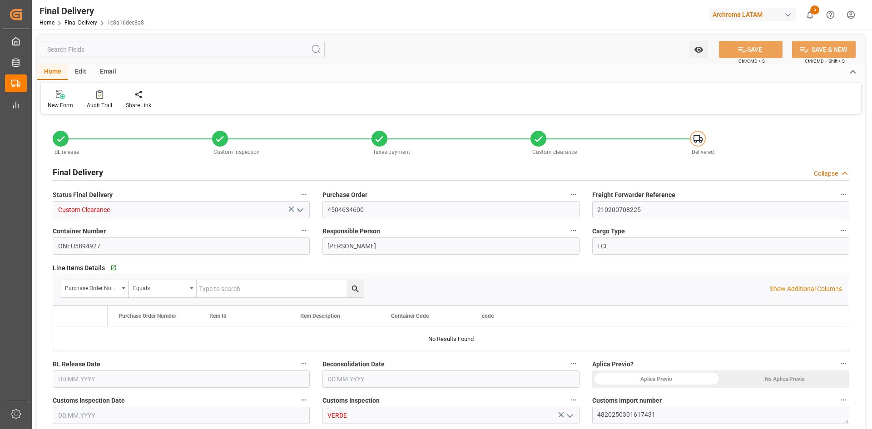
type input "-1"
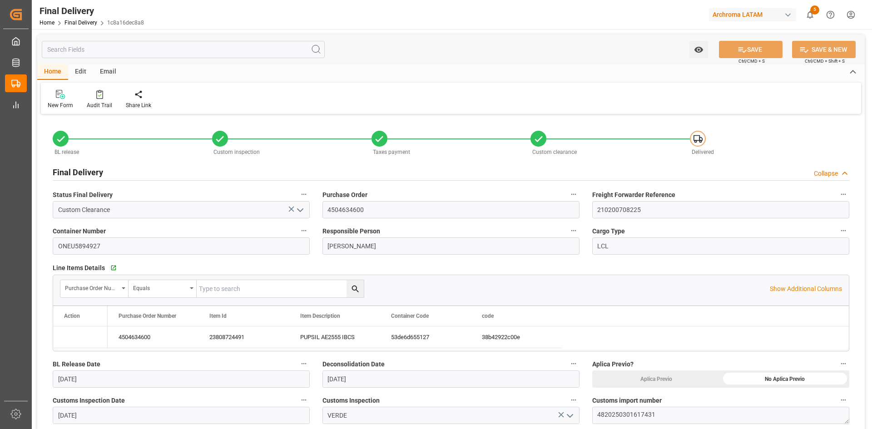
type input "08.08.2025"
type input "09.08.2025"
type input "12.08.2025"
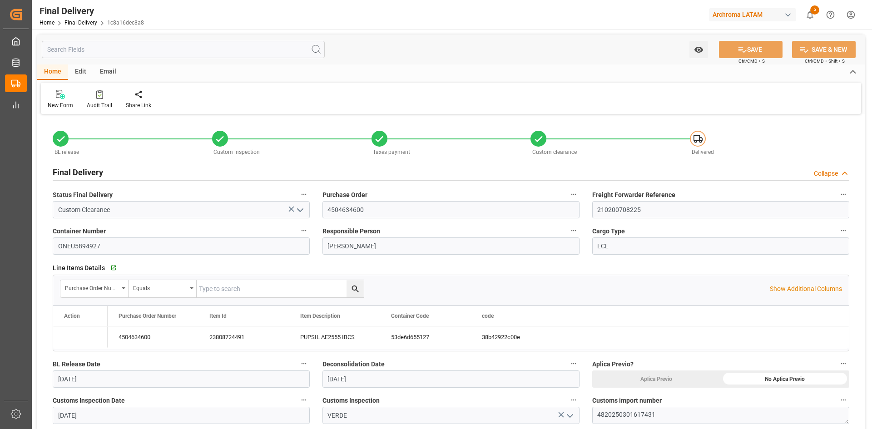
type input "25.08.2025"
type input "09.08.2025"
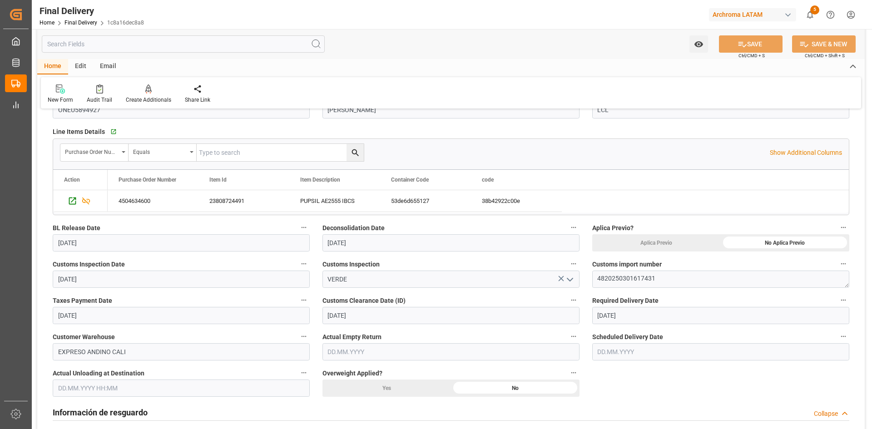
scroll to position [182, 0]
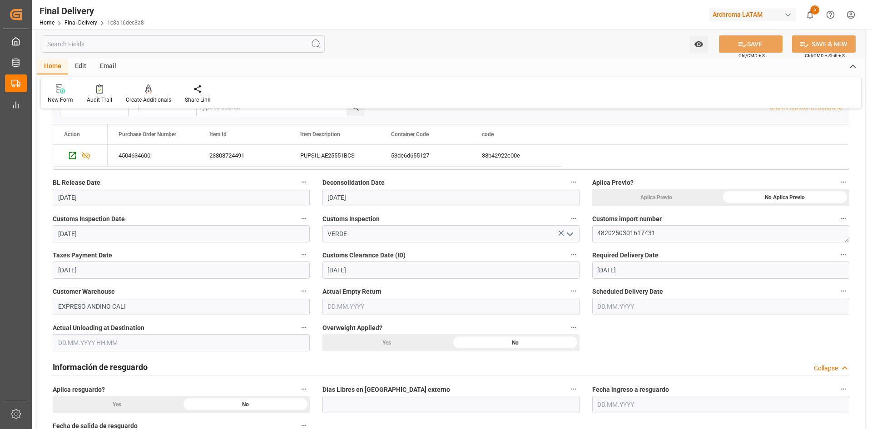
click at [103, 67] on div "Email" at bounding box center [108, 66] width 30 height 15
click at [64, 67] on div "Home" at bounding box center [52, 66] width 31 height 15
click at [106, 65] on div "Email" at bounding box center [108, 66] width 30 height 15
click at [65, 89] on icon at bounding box center [61, 90] width 12 height 6
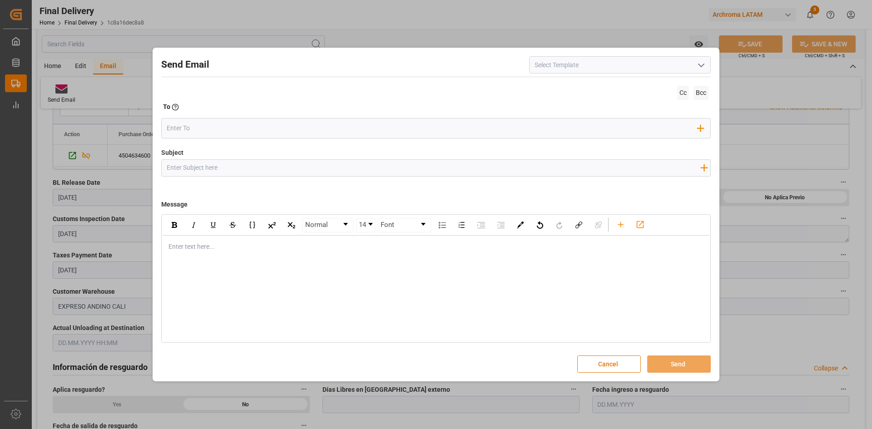
click at [702, 62] on icon "open menu" at bounding box center [700, 65] width 11 height 11
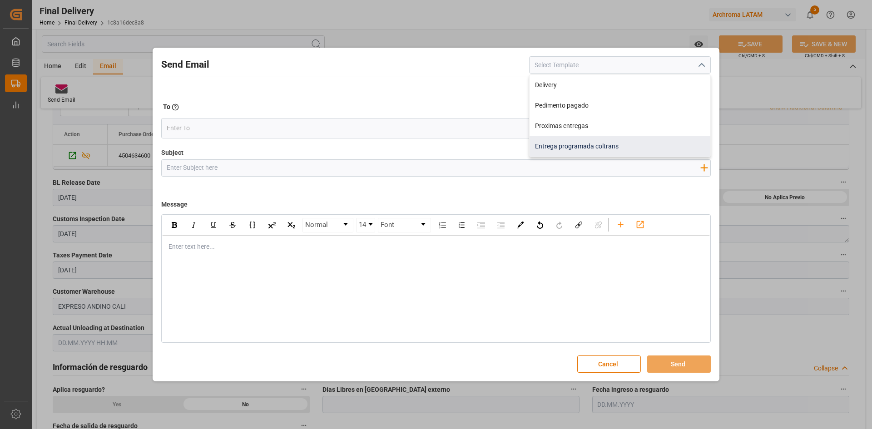
click at [625, 141] on div "Entrega programada coltrans" at bounding box center [619, 146] width 181 height 20
type input "Entrega programada coltrans"
type input "PO {{freightForwarderReference}} {{containerNumber}} | Fecha {{actualDeliveryAt…"
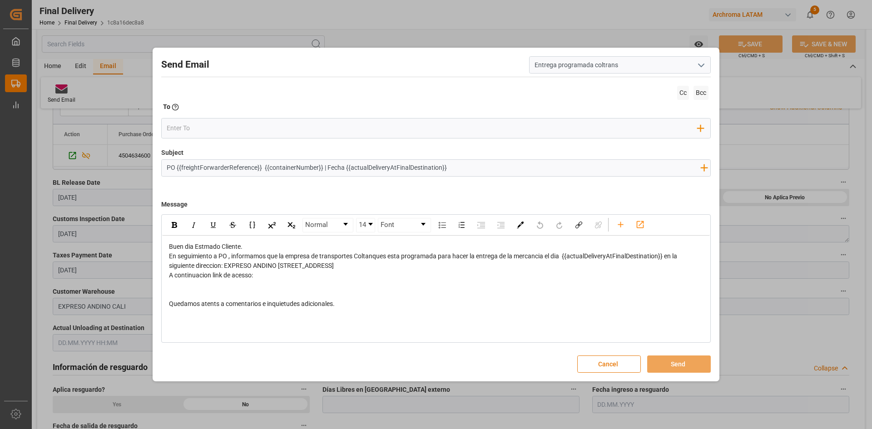
click at [636, 358] on button "Cancel" at bounding box center [609, 363] width 64 height 17
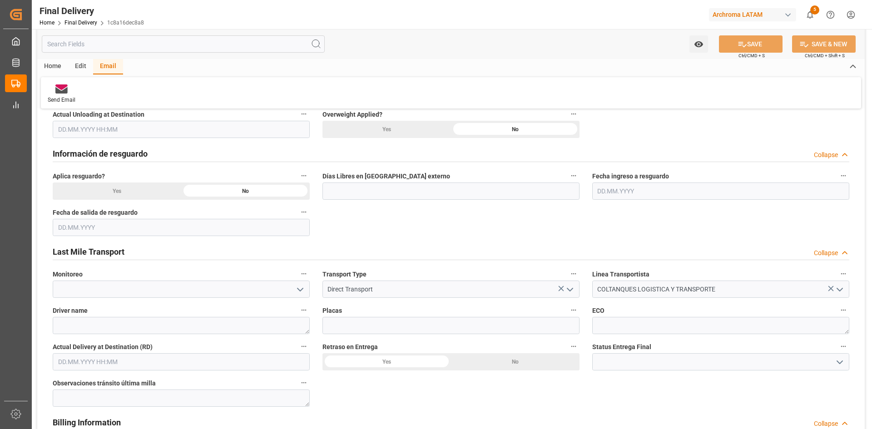
scroll to position [409, 0]
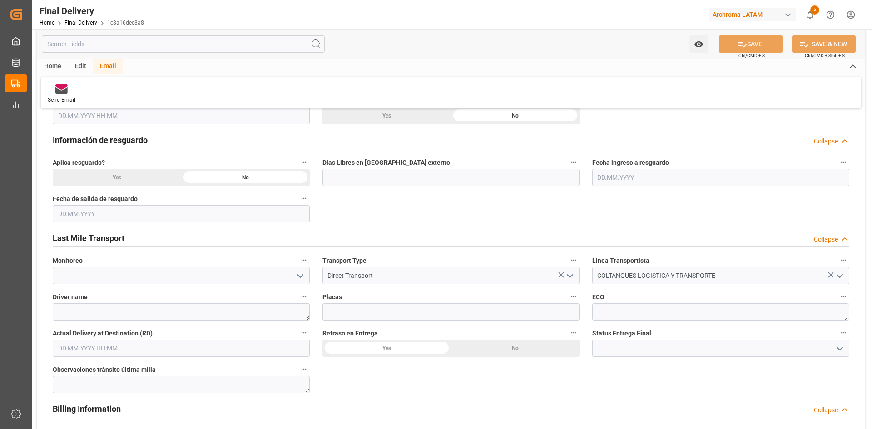
click at [127, 351] on input "text" at bounding box center [181, 348] width 257 height 17
click at [130, 283] on div "15" at bounding box center [135, 284] width 11 height 11
type input "15.08.2025 00:00"
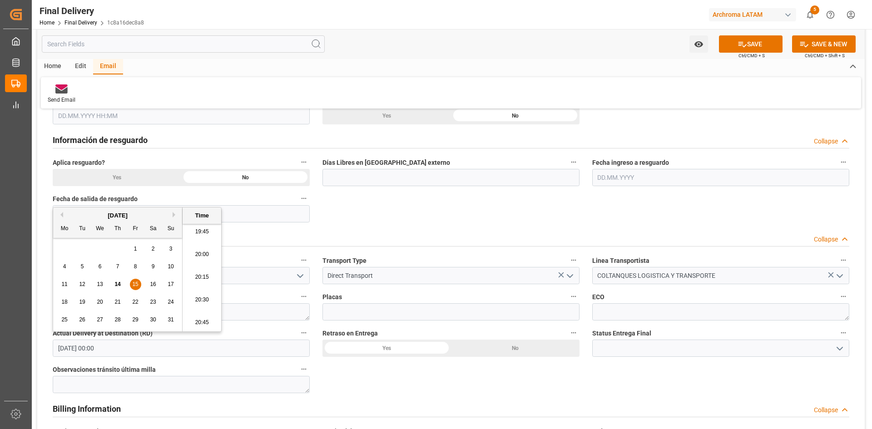
click at [441, 217] on div "BL release Custom inspection Taxes payment Custom clearance Delivered Final Del…" at bounding box center [450, 311] width 827 height 1207
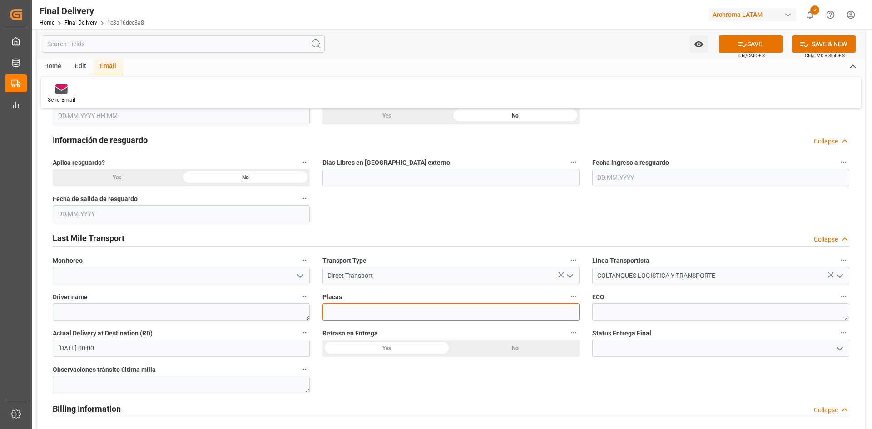
click at [420, 314] on input at bounding box center [450, 311] width 257 height 17
paste input "ESY274"
type input "ESY274"
click at [300, 272] on icon "open menu" at bounding box center [300, 276] width 11 height 11
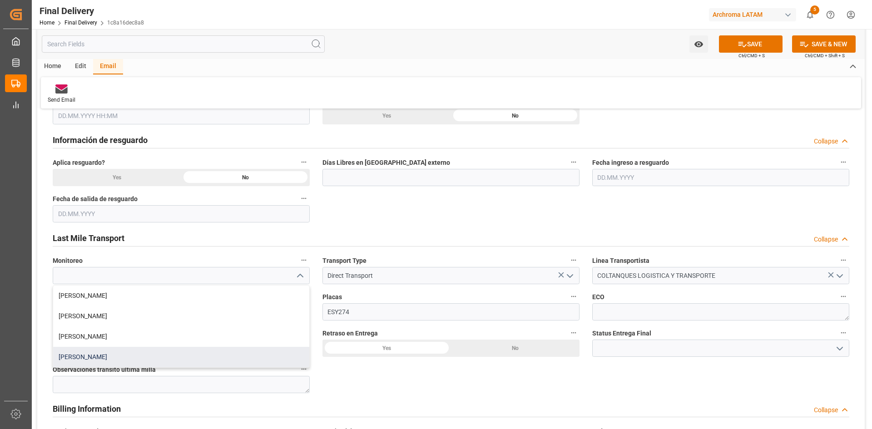
click at [120, 358] on div "Laura Cobos" at bounding box center [181, 357] width 256 height 20
type input "Laura Cobos"
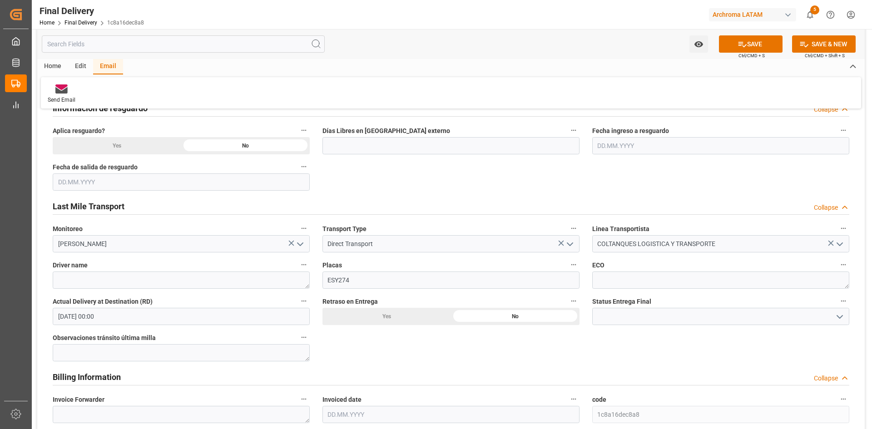
scroll to position [454, 0]
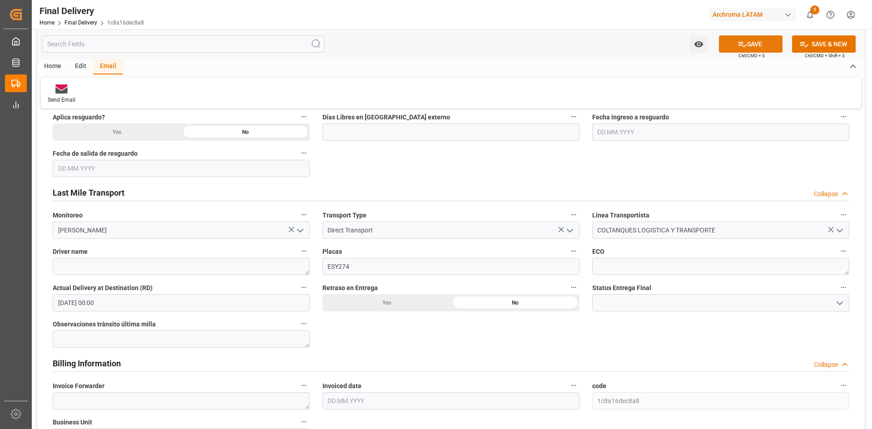
click at [751, 48] on button "SAVE" at bounding box center [751, 43] width 64 height 17
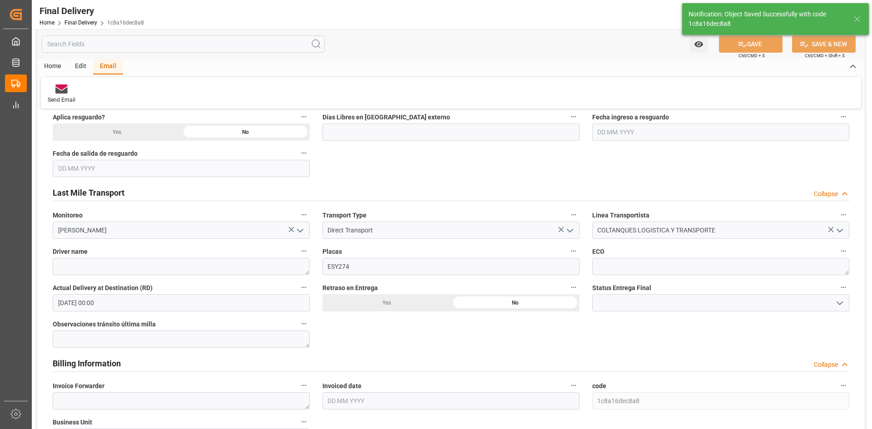
type textarea "1"
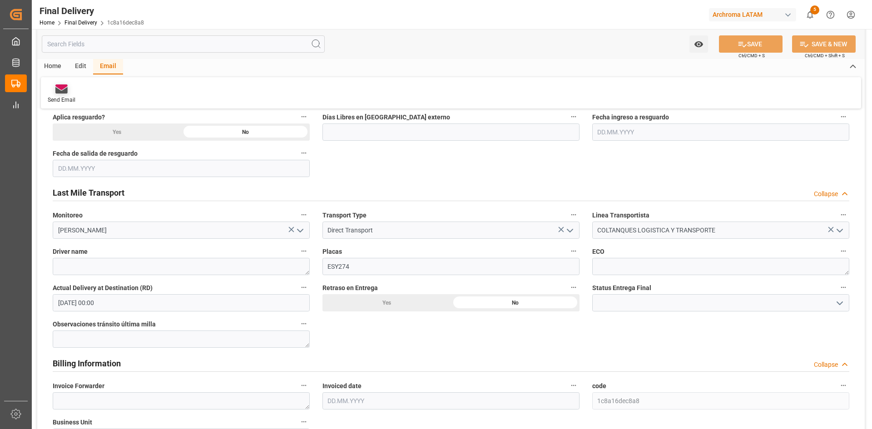
click at [62, 95] on div "Send Email" at bounding box center [61, 94] width 41 height 20
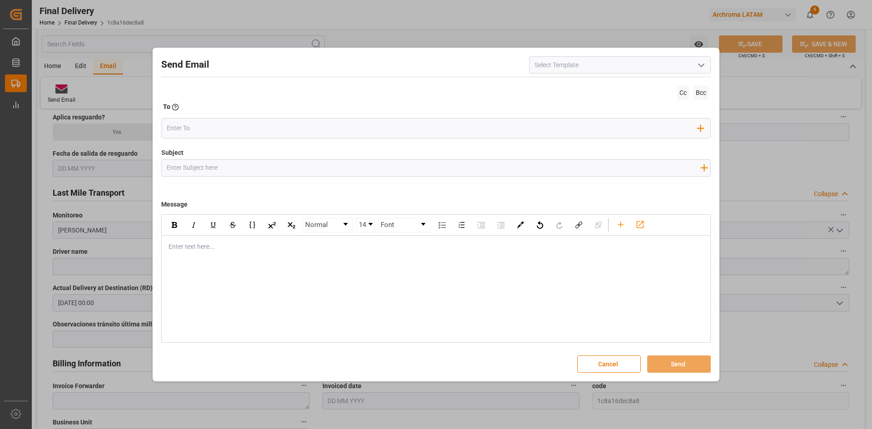
click at [708, 66] on input at bounding box center [620, 64] width 182 height 17
click at [700, 66] on polyline "open menu" at bounding box center [700, 65] width 5 height 3
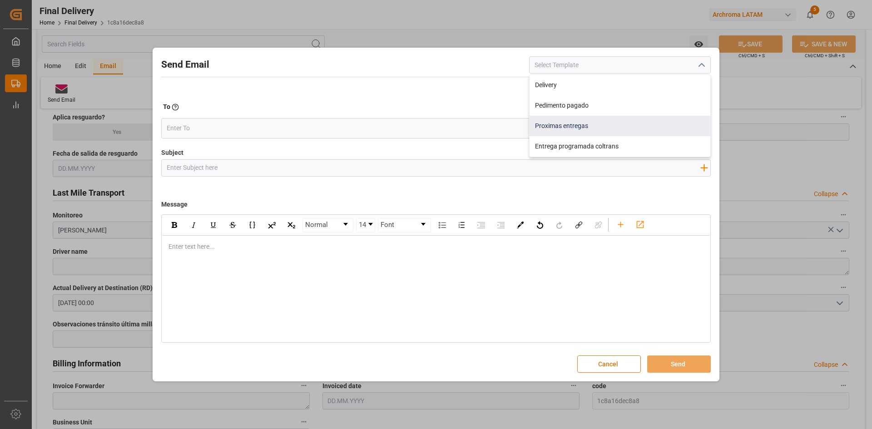
click at [607, 121] on div "Proximas entregas" at bounding box center [619, 126] width 181 height 20
type input "Proximas entregas"
type input "Entregas Semanales"
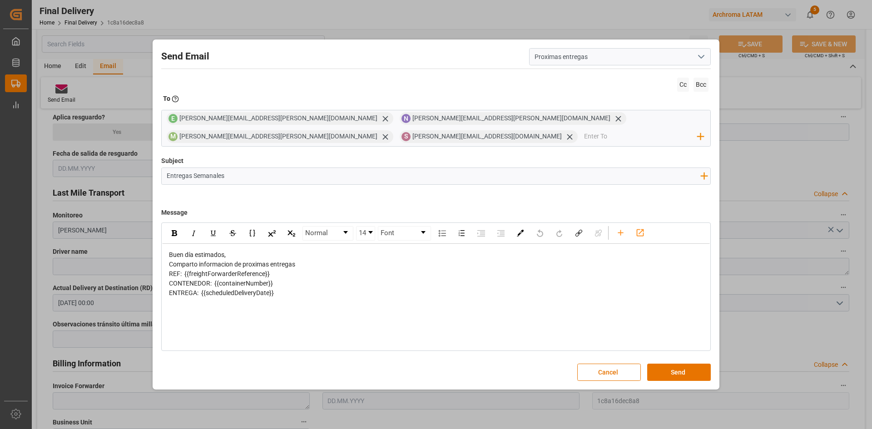
click at [702, 58] on icon "open menu" at bounding box center [700, 56] width 11 height 11
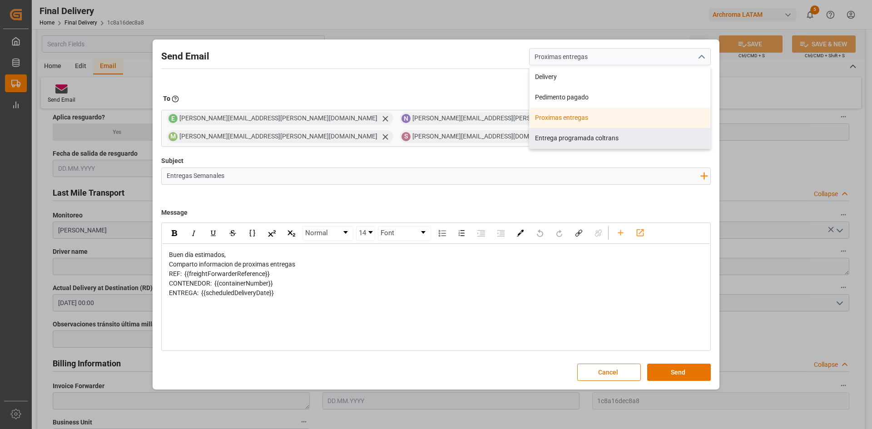
click at [600, 133] on div "Entrega programada coltrans" at bounding box center [619, 138] width 181 height 20
type input "Entrega programada coltrans"
type input "PO {{freightForwarderReference}} {{containerNumber}} | Fecha {{actualDeliveryAt…"
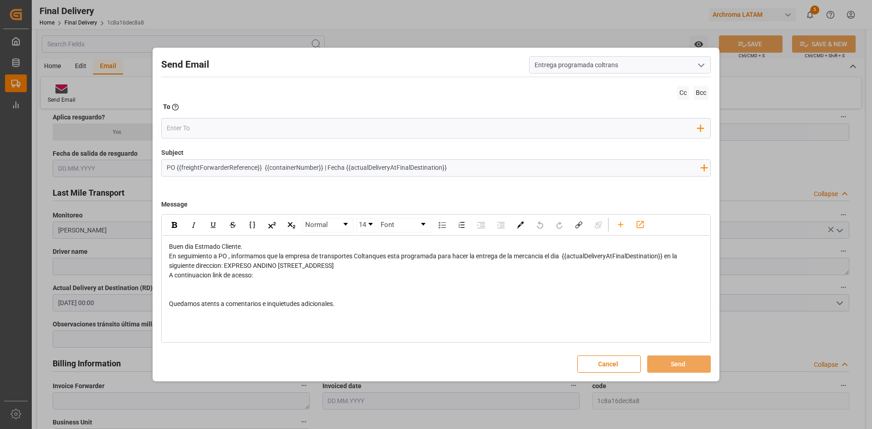
click at [366, 266] on span "En seguimiento a PO , informamos que la empresa de transportes Coltanques esta …" at bounding box center [423, 260] width 509 height 17
click at [390, 268] on div "En seguimiento a PO , informamos que la empresa de transportes Coltanques esta …" at bounding box center [436, 260] width 534 height 19
drag, startPoint x: 382, startPoint y: 267, endPoint x: 283, endPoint y: 267, distance: 99.0
click at [283, 267] on div "En seguimiento a PO , informamos que la empresa de transportes Coltanques esta …" at bounding box center [436, 260] width 534 height 19
click at [286, 128] on input "email" at bounding box center [432, 129] width 531 height 14
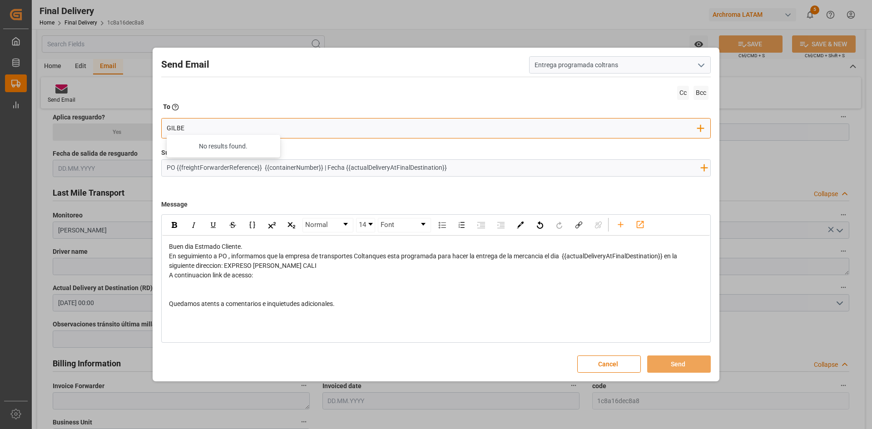
type input "GILBER"
click at [212, 125] on input "GILBER" at bounding box center [432, 129] width 531 height 14
drag, startPoint x: 196, startPoint y: 128, endPoint x: 145, endPoint y: 128, distance: 50.4
click at [145, 128] on div "Send Email Entrega programada coltrans Cc Bcc To Enter the TO Email address GIL…" at bounding box center [436, 214] width 872 height 429
type input "I"
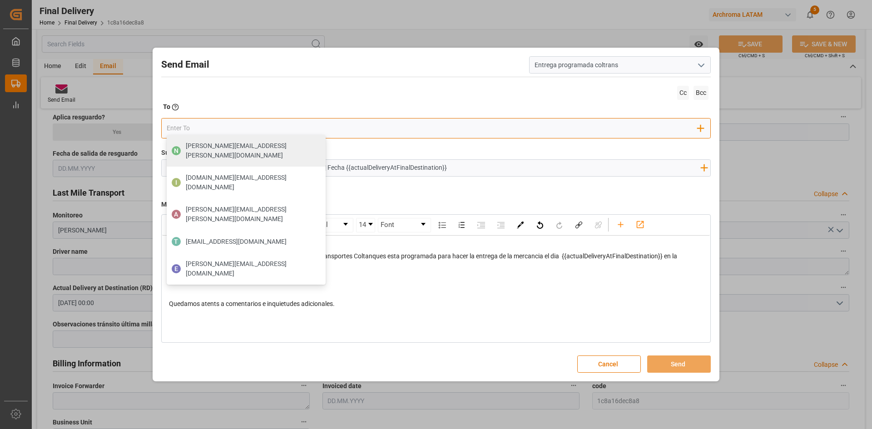
click at [219, 126] on input "email" at bounding box center [432, 129] width 531 height 14
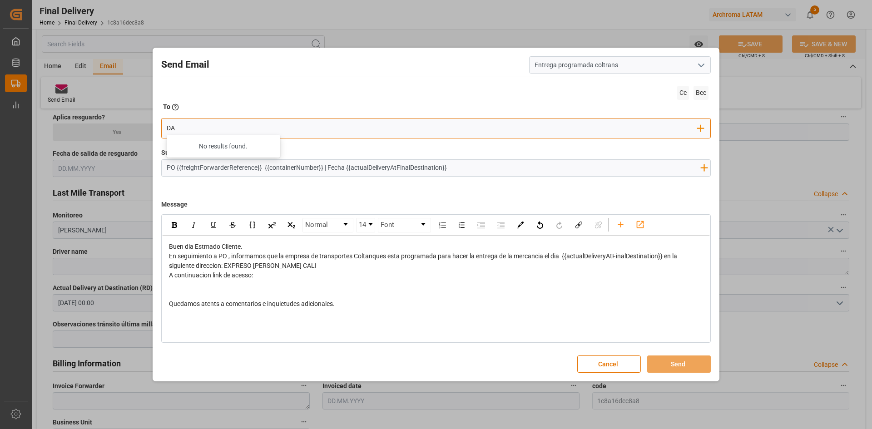
type input "D"
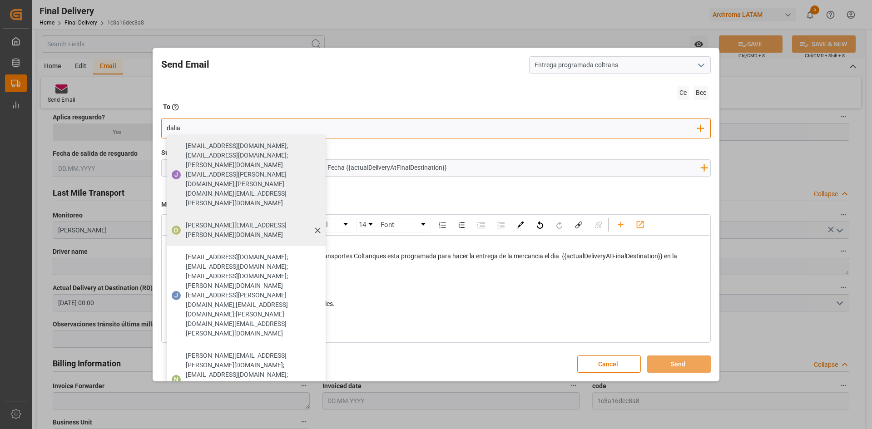
type input "dalia"
click at [268, 217] on div "dalia.gutierrez@leschaco.com" at bounding box center [252, 229] width 140 height 25
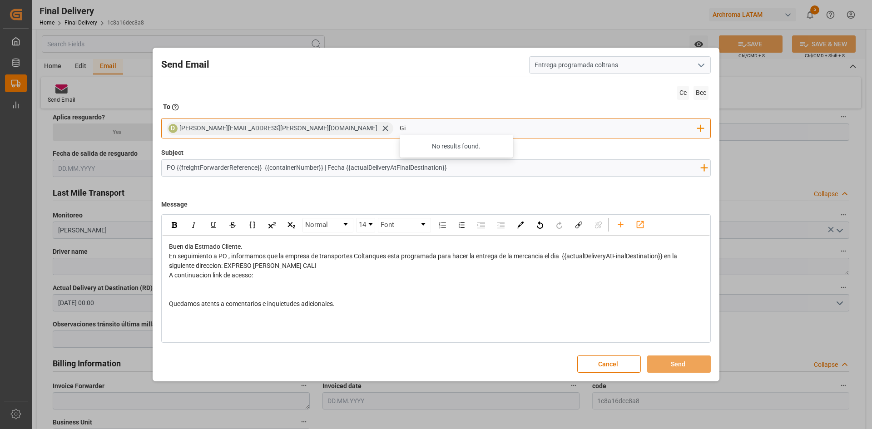
type input "G"
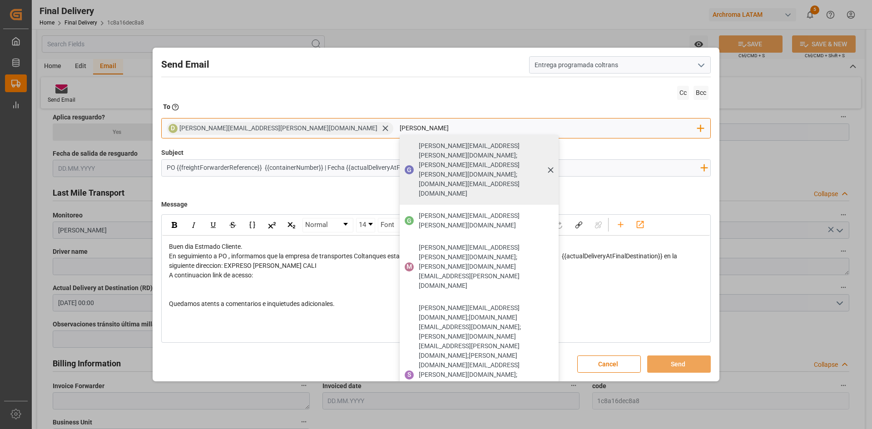
type input "gil"
click at [419, 144] on span "gilberto.mendoza@archroma.com;Elsa.Martinez@archroma.com;sara.lonche@leschaco.c…" at bounding box center [485, 169] width 133 height 57
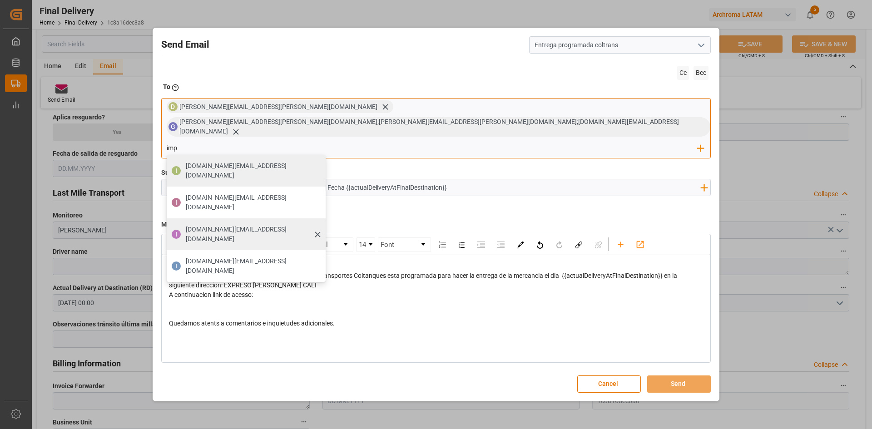
type input "imp"
click at [319, 225] on span "impdesk.co@archroma.com" at bounding box center [252, 234] width 133 height 19
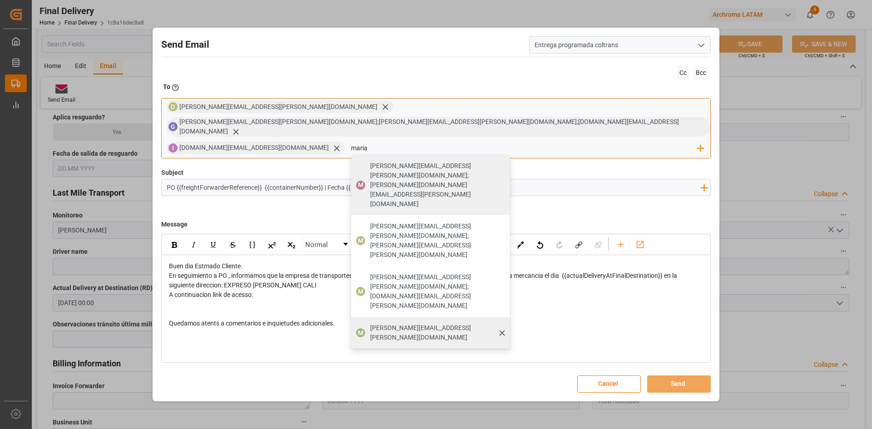
type input "maria"
click at [367, 320] on div "maria.piranquive@leschaco.com" at bounding box center [437, 332] width 140 height 25
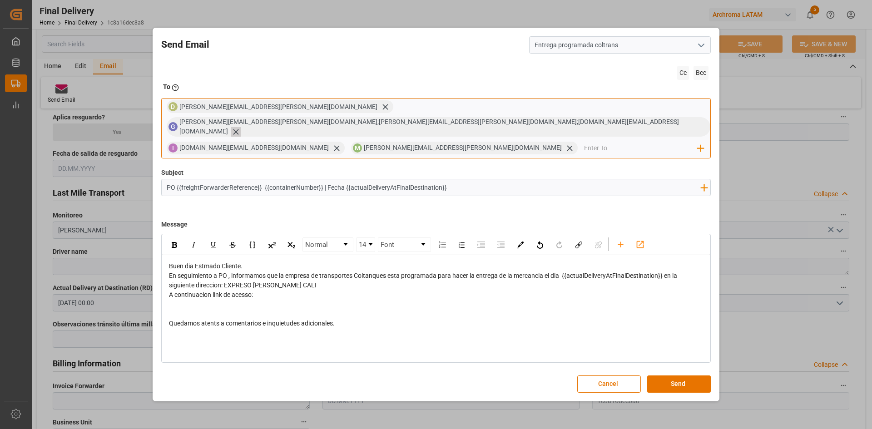
click at [238, 129] on icon at bounding box center [235, 131] width 5 height 5
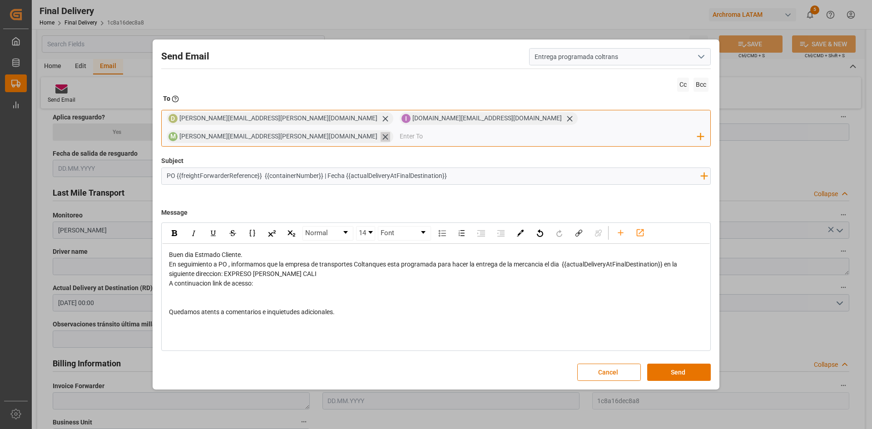
click at [390, 132] on icon at bounding box center [385, 137] width 10 height 10
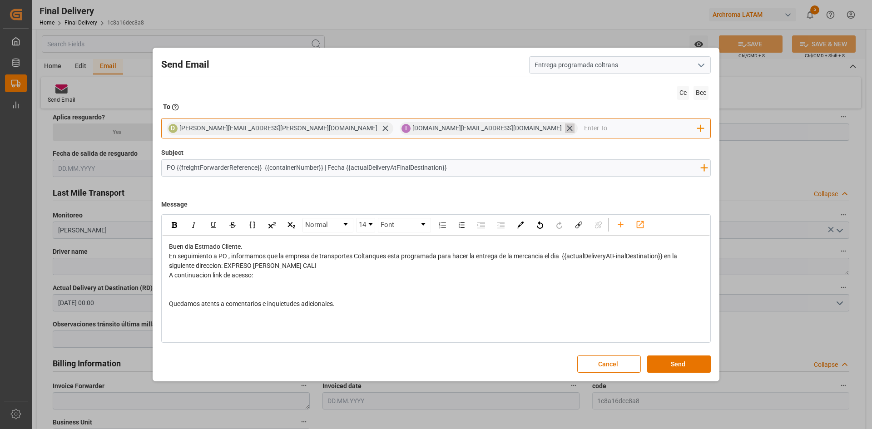
click at [565, 128] on icon at bounding box center [570, 128] width 10 height 10
click at [666, 357] on button "Send" at bounding box center [679, 363] width 64 height 17
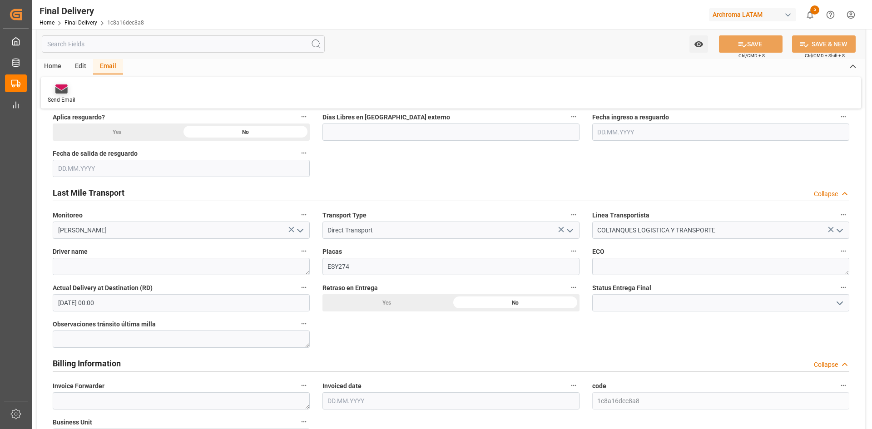
drag, startPoint x: 61, startPoint y: 90, endPoint x: 56, endPoint y: 92, distance: 5.5
click at [61, 90] on icon at bounding box center [61, 86] width 12 height 5
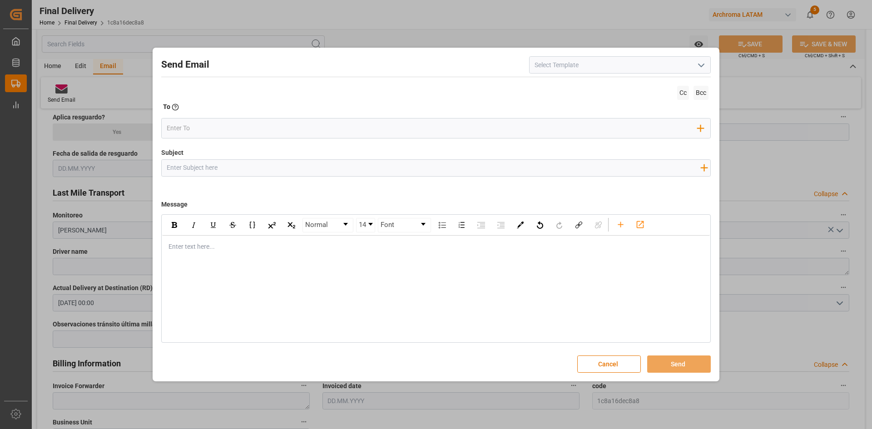
click at [700, 68] on icon "open menu" at bounding box center [700, 65] width 11 height 11
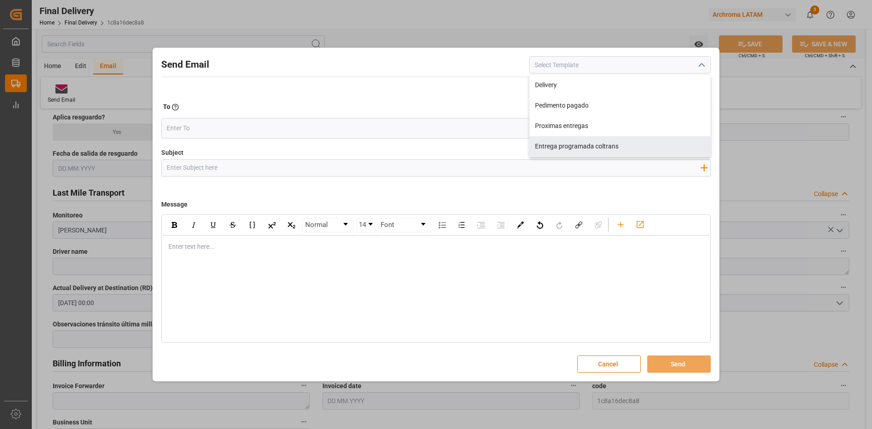
click at [599, 145] on div "Entrega programada coltrans" at bounding box center [619, 146] width 181 height 20
type input "Entrega programada coltrans"
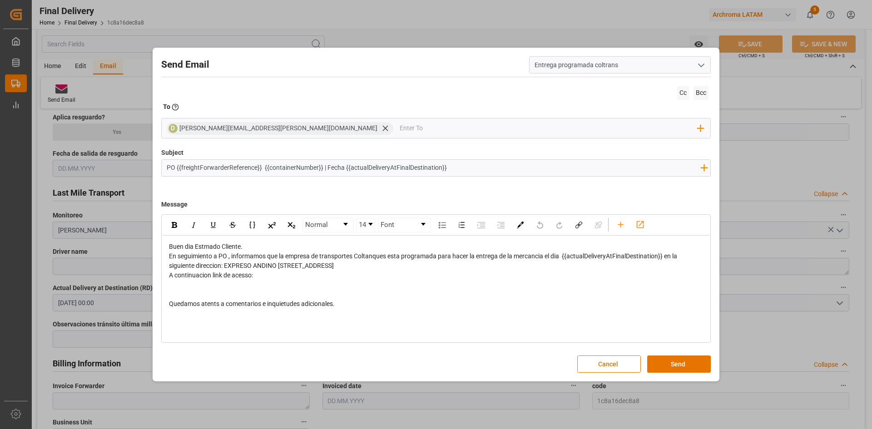
click at [165, 168] on input "PO {{freightForwarderReference}} {{containerNumber}} | Fecha {{actualDeliveryAt…" at bounding box center [433, 168] width 543 height 16
paste input "Notificacion de Entrega en Planta EXPRESO ANDINO CALI"
click at [703, 167] on icon "button" at bounding box center [703, 167] width 15 height 15
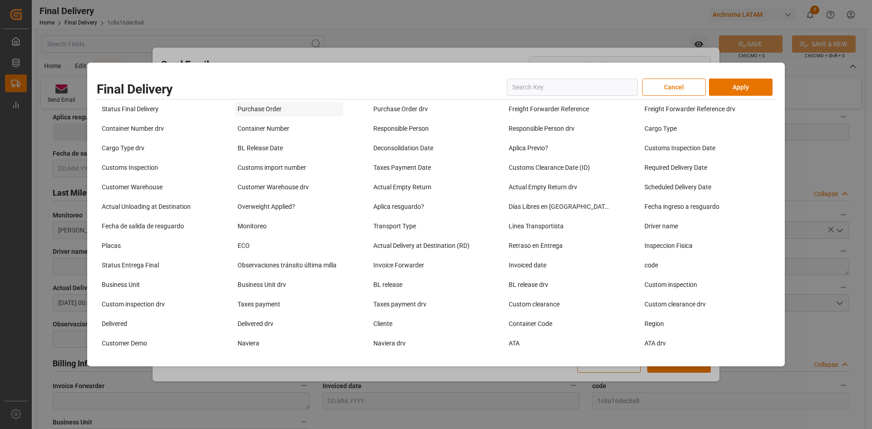
click at [247, 113] on div "Purchase Order" at bounding box center [289, 109] width 108 height 15
type input "Notificacion de Entrega en Planta EXPRESO ANDINO CALI // PO {{freightForwarderR…"
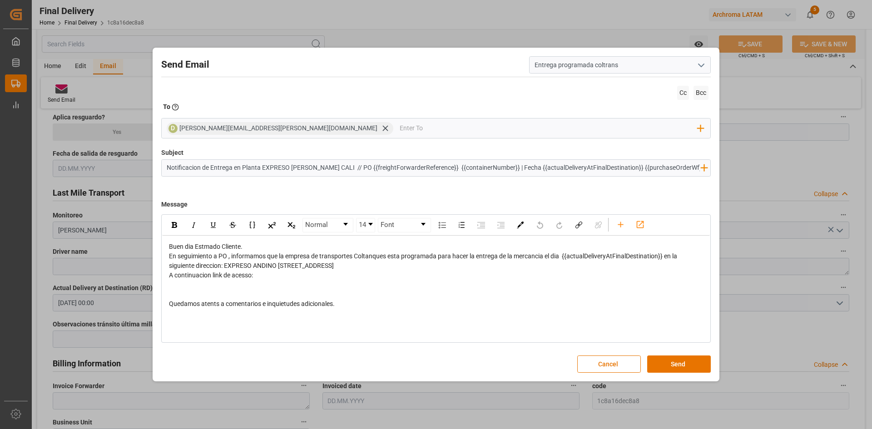
click at [268, 168] on input "Notificacion de Entrega en Planta EXPRESO ANDINO CALI // PO {{freightForwarderR…" at bounding box center [433, 168] width 543 height 16
drag, startPoint x: 263, startPoint y: 168, endPoint x: 332, endPoint y: 166, distance: 69.0
click at [332, 166] on input "Notificacion de Entrega en Planta EXPRESO ANDINO CALI // PO {{freightForwarderR…" at bounding box center [433, 168] width 543 height 16
click at [315, 268] on span "En seguimiento a PO , informamos que la empresa de transportes Coltanques esta …" at bounding box center [423, 260] width 509 height 17
drag, startPoint x: 389, startPoint y: 265, endPoint x: 227, endPoint y: 269, distance: 162.1
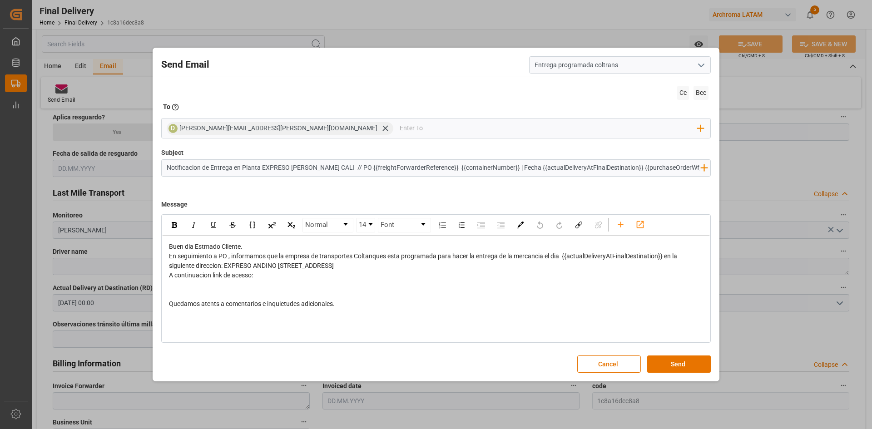
click at [227, 269] on div "En seguimiento a PO , informamos que la empresa de transportes Coltanques esta …" at bounding box center [436, 260] width 534 height 19
click at [448, 303] on div "Quedamos atents a comentarios e inquietudes adicionales." at bounding box center [436, 304] width 534 height 10
click at [618, 224] on icon "rdw-toolbar" at bounding box center [621, 225] width 10 height 10
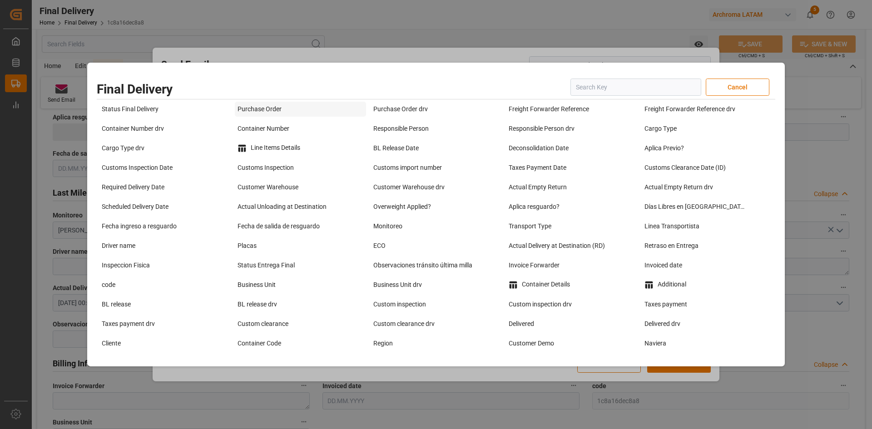
click at [272, 114] on div "Purchase Order" at bounding box center [300, 109] width 131 height 15
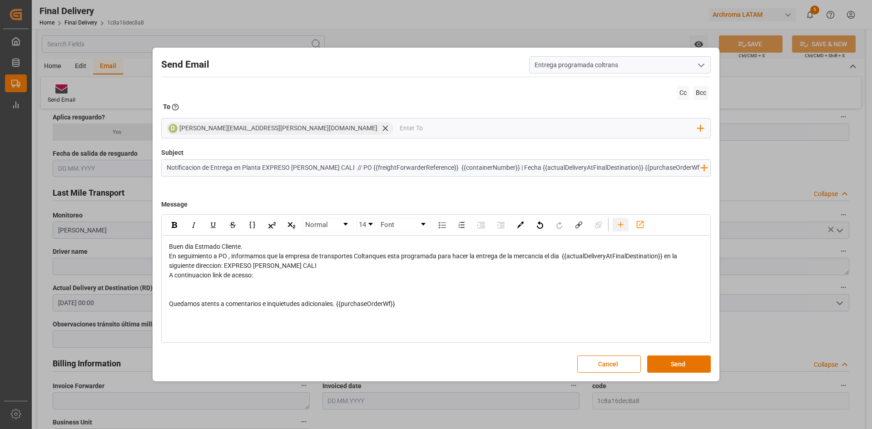
click at [618, 226] on icon "rdw-toolbar" at bounding box center [621, 225] width 10 height 10
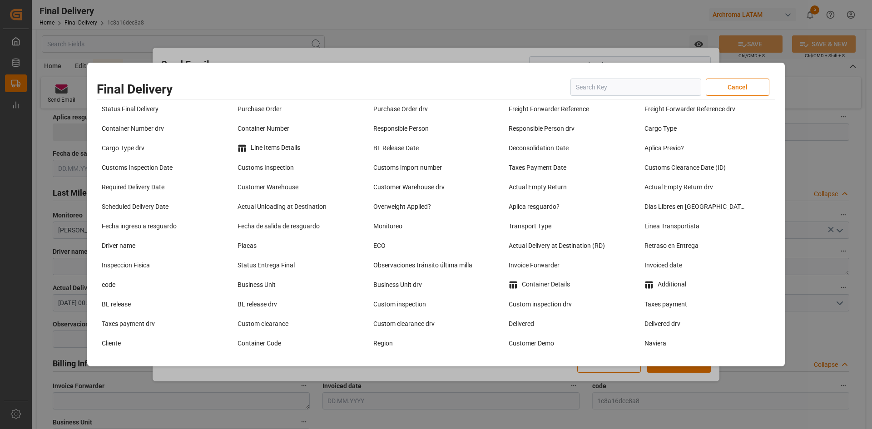
click at [716, 86] on button "Cancel" at bounding box center [737, 87] width 64 height 17
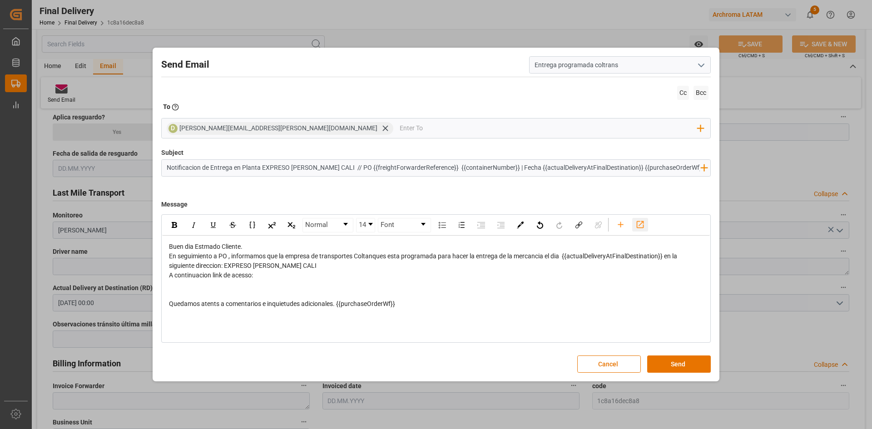
click at [645, 226] on div "rdw-toolbar" at bounding box center [640, 225] width 16 height 14
click at [466, 303] on div "Quedamos atents a comentarios e inquietudes adicionales. {{purchaseOrderWf}} Go…" at bounding box center [436, 304] width 534 height 10
drag, startPoint x: 464, startPoint y: 307, endPoint x: 337, endPoint y: 313, distance: 127.2
click at [337, 313] on div "Buen dia Estmado Cliente. En seguimiento a PO , informamos que la empresa de tr…" at bounding box center [435, 275] width 547 height 79
click at [468, 306] on div "Quedamos atents a comentarios e inquietudes adicionales. {{purchaseOrderWf}} Go…" at bounding box center [436, 304] width 534 height 10
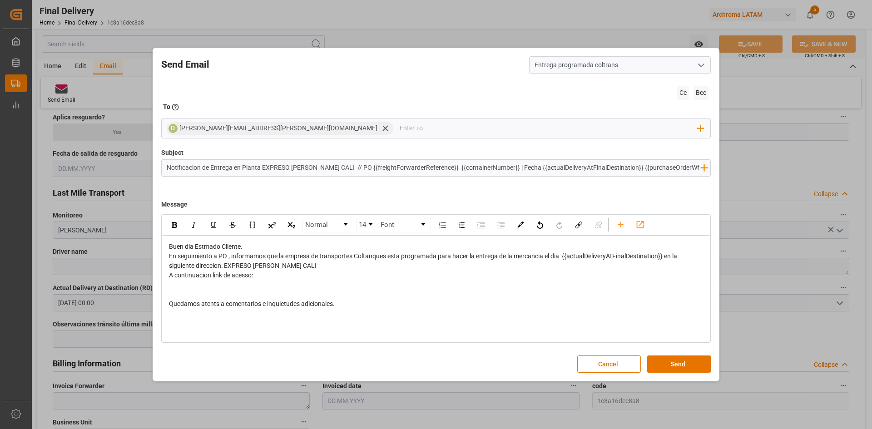
click at [237, 288] on div "rdw-editor" at bounding box center [436, 285] width 534 height 10
click at [639, 224] on icon "rdw-toolbar" at bounding box center [640, 225] width 10 height 10
click at [272, 277] on div "A continuacion link de acesso:" at bounding box center [436, 276] width 534 height 10
click at [315, 269] on div "En seguimiento a PO , informamos que la empresa de transportes Coltanques esta …" at bounding box center [436, 260] width 534 height 19
click at [578, 223] on img "rdw-link-control" at bounding box center [578, 225] width 7 height 7
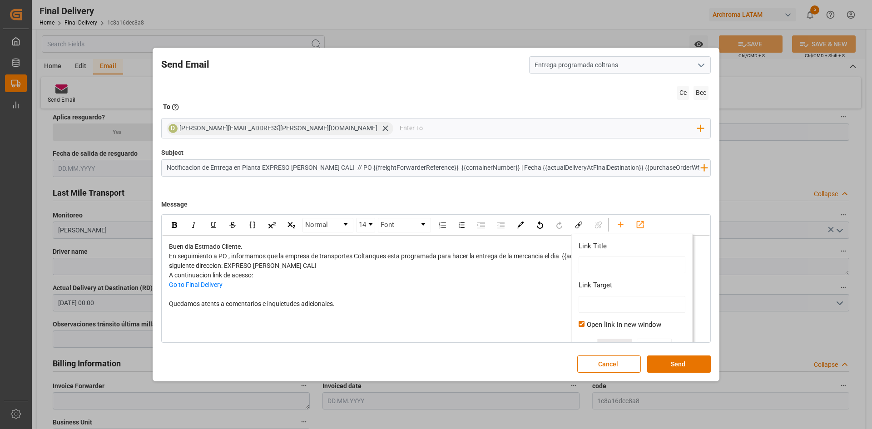
scroll to position [18, 0]
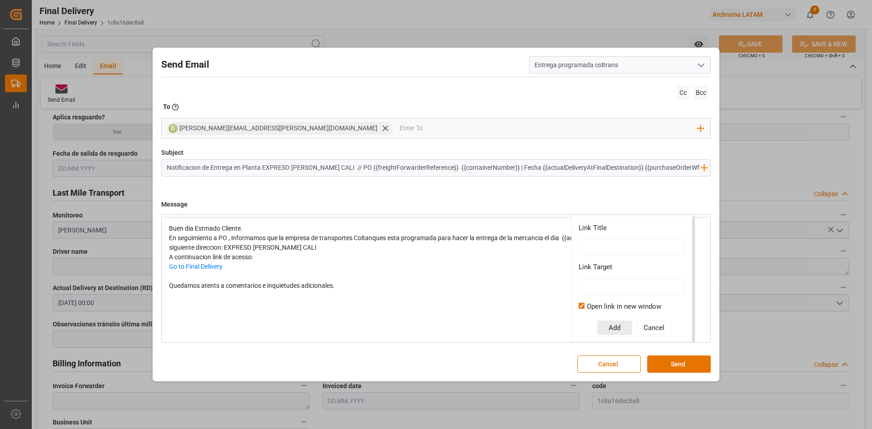
click at [466, 270] on div "Go to Final Delivery" at bounding box center [436, 267] width 534 height 10
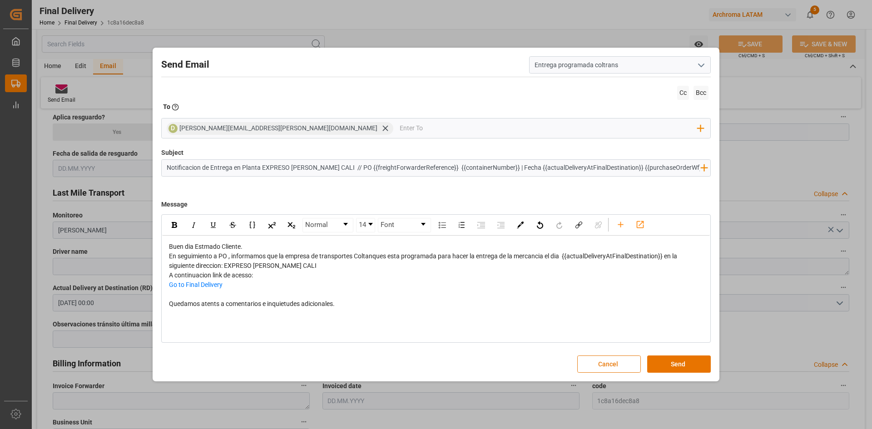
click at [629, 364] on button "Cancel" at bounding box center [609, 363] width 64 height 17
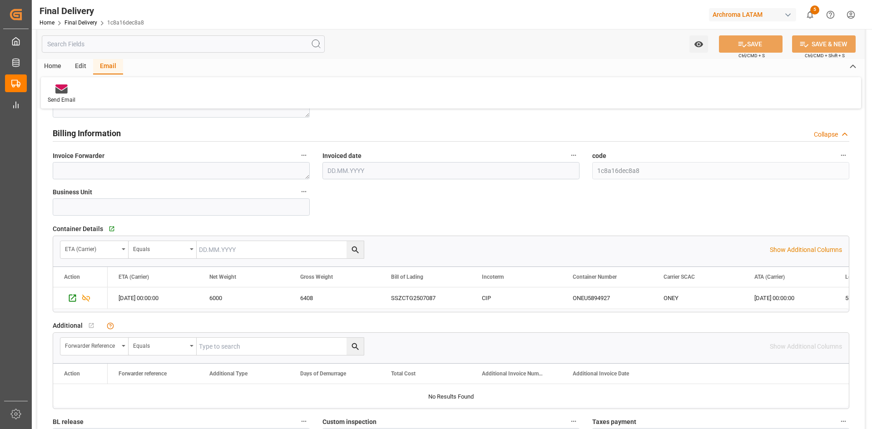
scroll to position [726, 0]
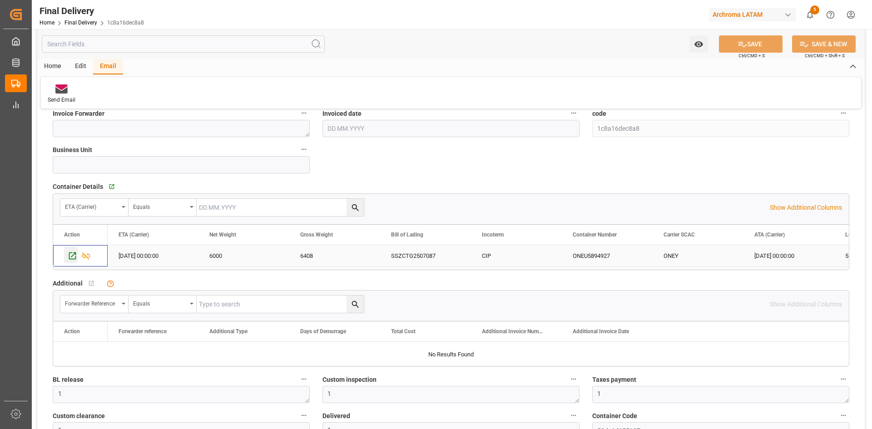
click at [71, 254] on icon "Press SPACE to select this row." at bounding box center [73, 256] width 10 height 10
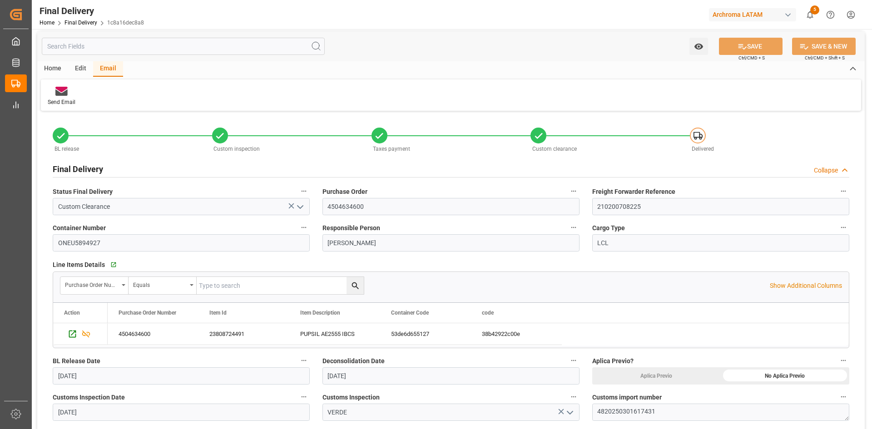
scroll to position [0, 0]
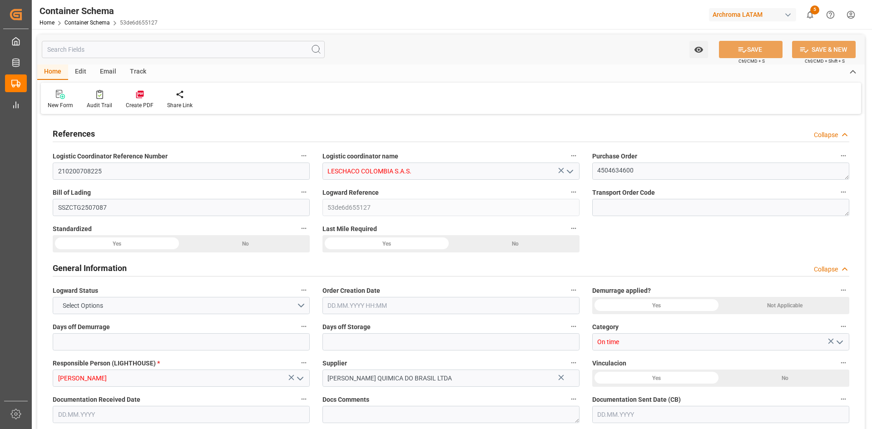
type input "0"
type input "3"
type input "1"
type input "6"
type input "6000"
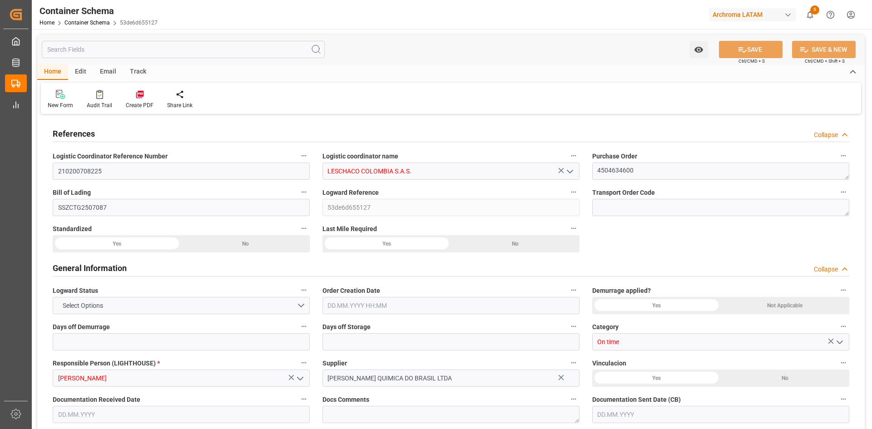
type input "6408"
type input "ONE"
type input "Ocean Network Express"
type input "BRSSZ"
type input "COCTG"
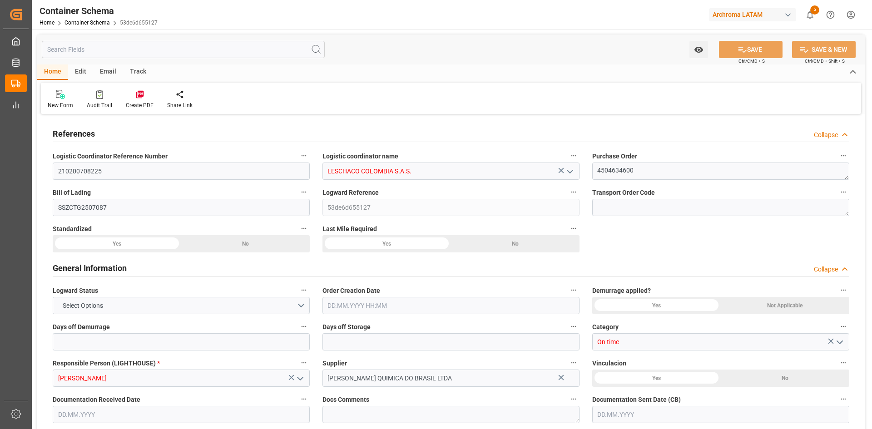
type input "COCTG"
type input "9332872"
type input "19.07.2025 12:00"
type input "17.07.2025"
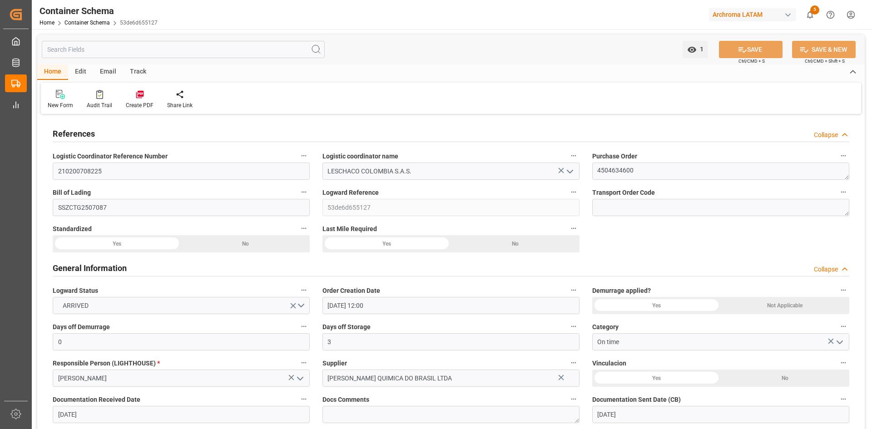
type input "19.07.2025"
type input "08.08.2025"
type input "24.07.2025 00:00"
type input "28.07.2025 00:00"
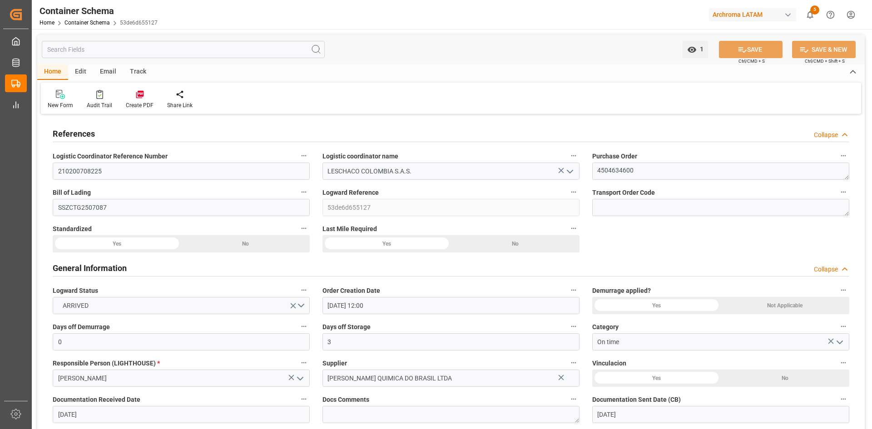
type input "28.07.2025 00:00"
type input "29.07.2025 00:00"
type input "08.08.2025 00:00"
type input "[DATE] 00:00"
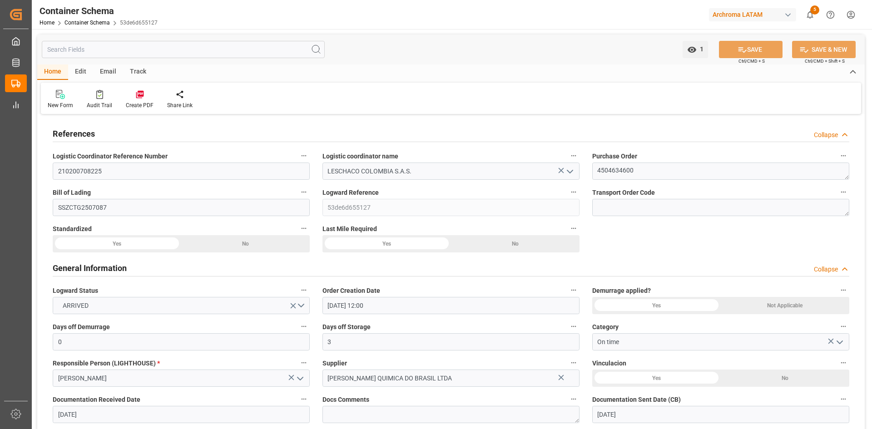
type input "[DATE] 00:00"
type input "09.08.2025 00:00"
type input "[DATE] 00:00"
click at [109, 71] on div "Email" at bounding box center [108, 71] width 30 height 15
click at [64, 105] on div "Send Email" at bounding box center [62, 105] width 28 height 8
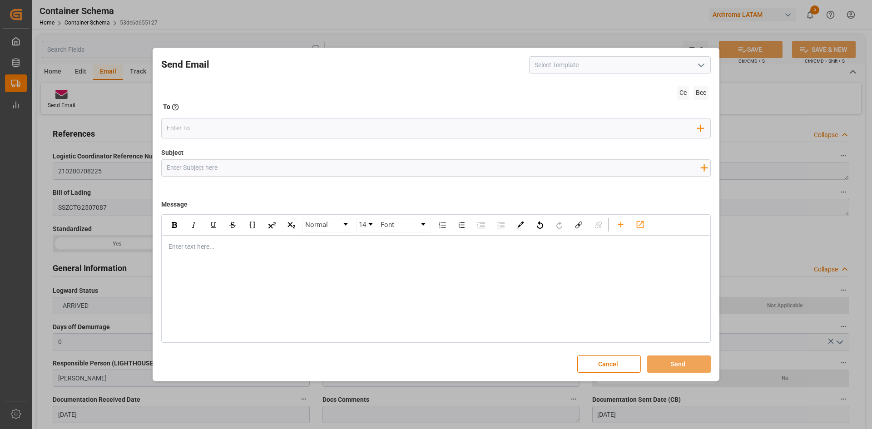
click at [705, 64] on icon "open menu" at bounding box center [700, 65] width 11 height 11
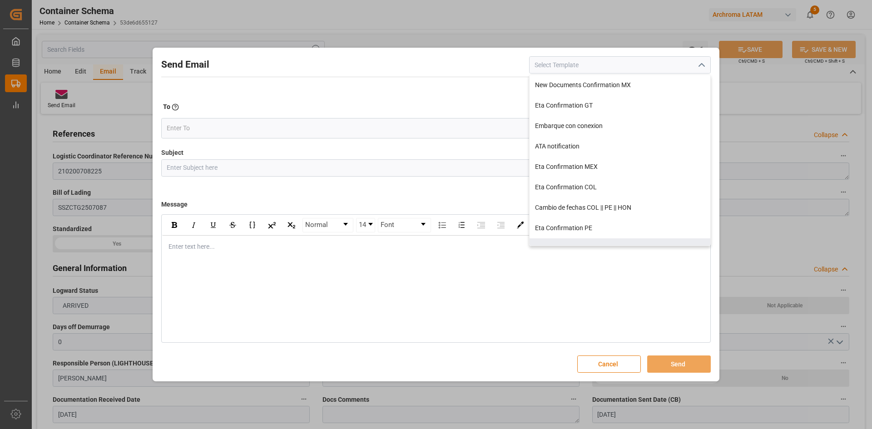
click at [594, 356] on button "Cancel" at bounding box center [609, 363] width 64 height 17
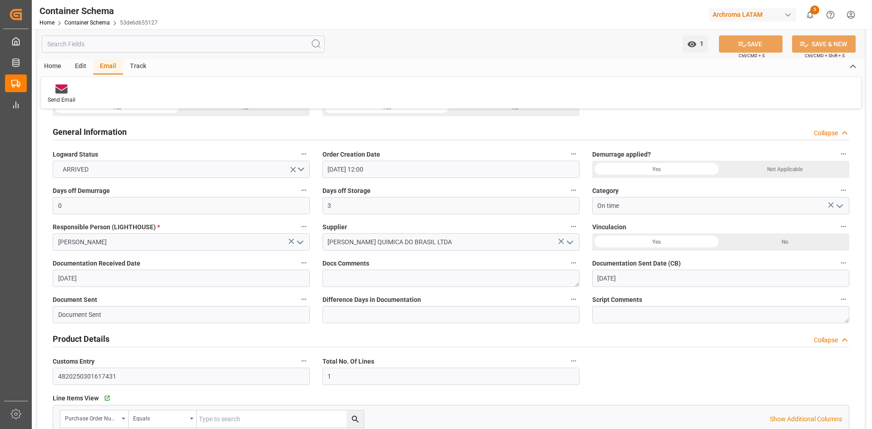
scroll to position [182, 0]
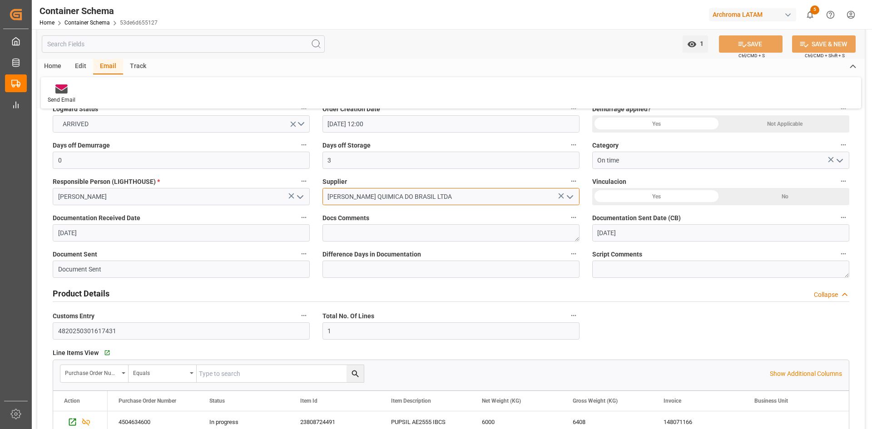
drag, startPoint x: 440, startPoint y: 196, endPoint x: 313, endPoint y: 201, distance: 127.2
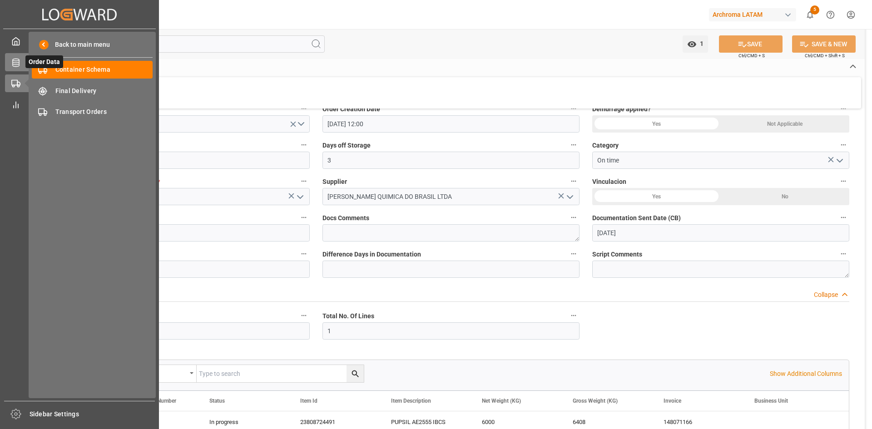
click at [15, 67] on div "Order Data Order Data" at bounding box center [79, 62] width 149 height 18
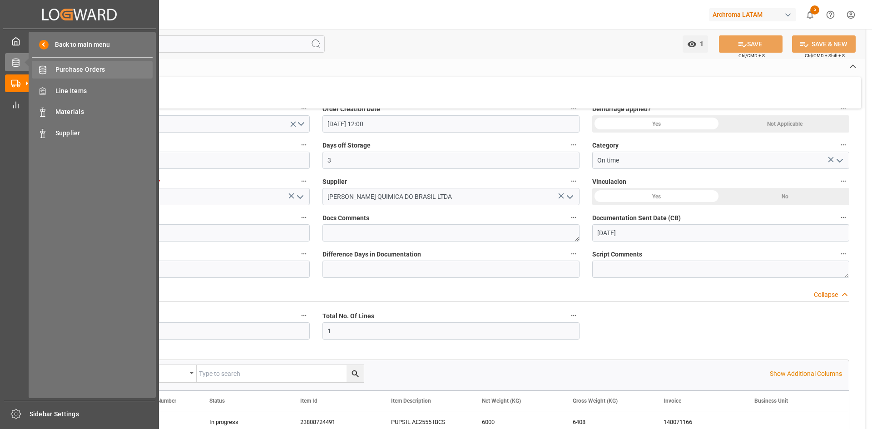
click at [79, 71] on span "Purchase Orders" at bounding box center [104, 70] width 98 height 10
